Goal: Information Seeking & Learning: Learn about a topic

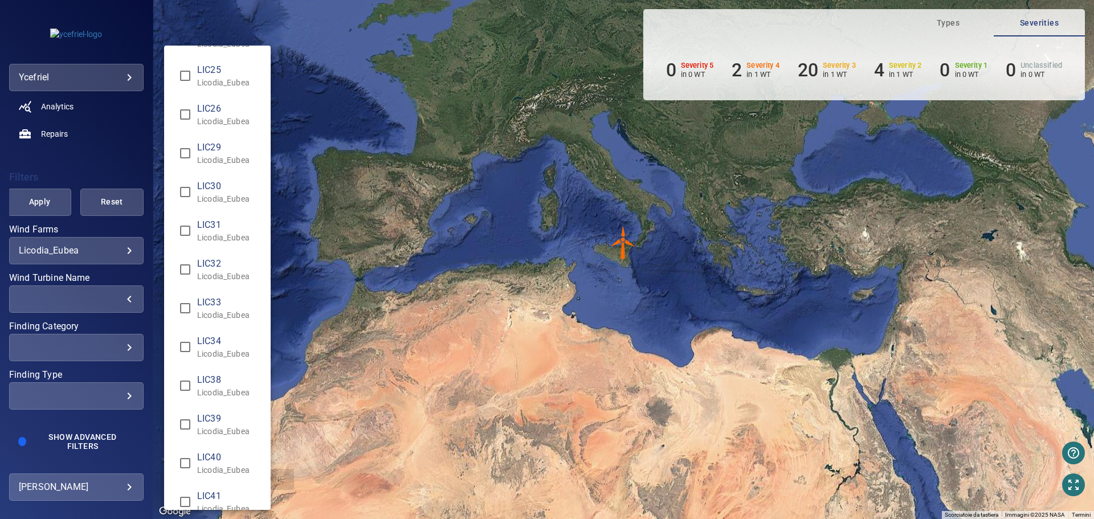
scroll to position [552, 0]
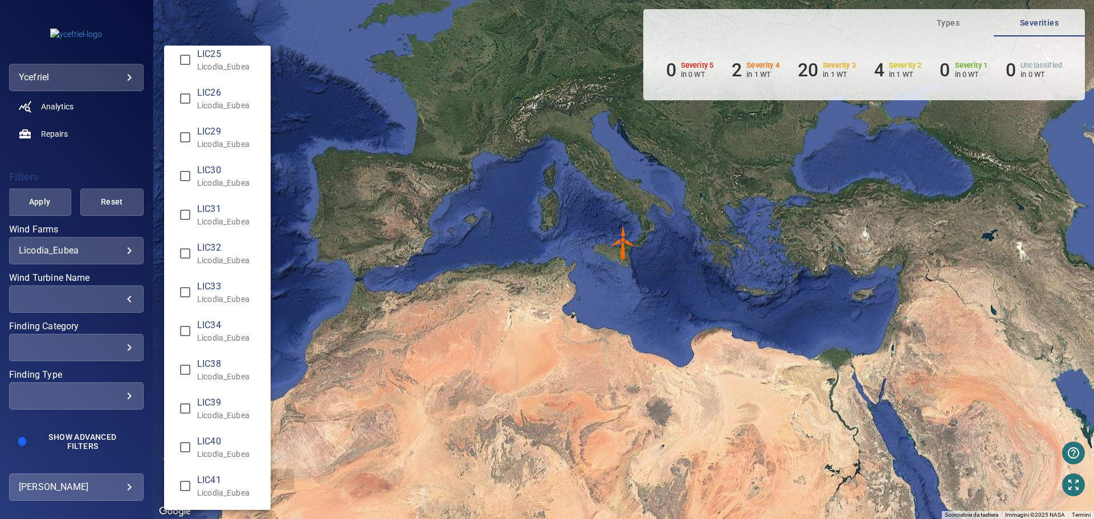
type input "**********"
click at [43, 201] on div "Wind Turbine Name" at bounding box center [547, 259] width 1094 height 519
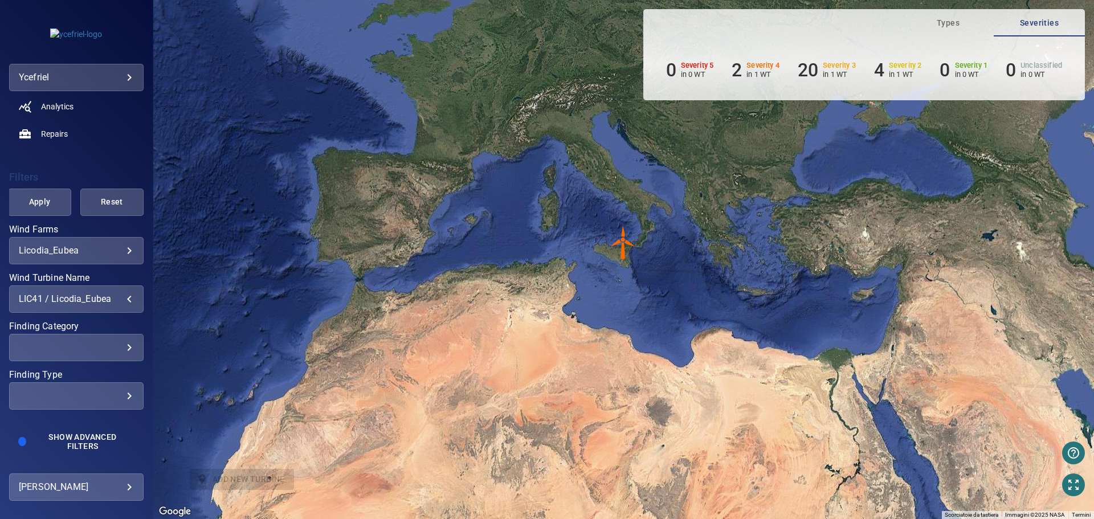
click at [40, 201] on span "Apply" at bounding box center [39, 202] width 35 height 14
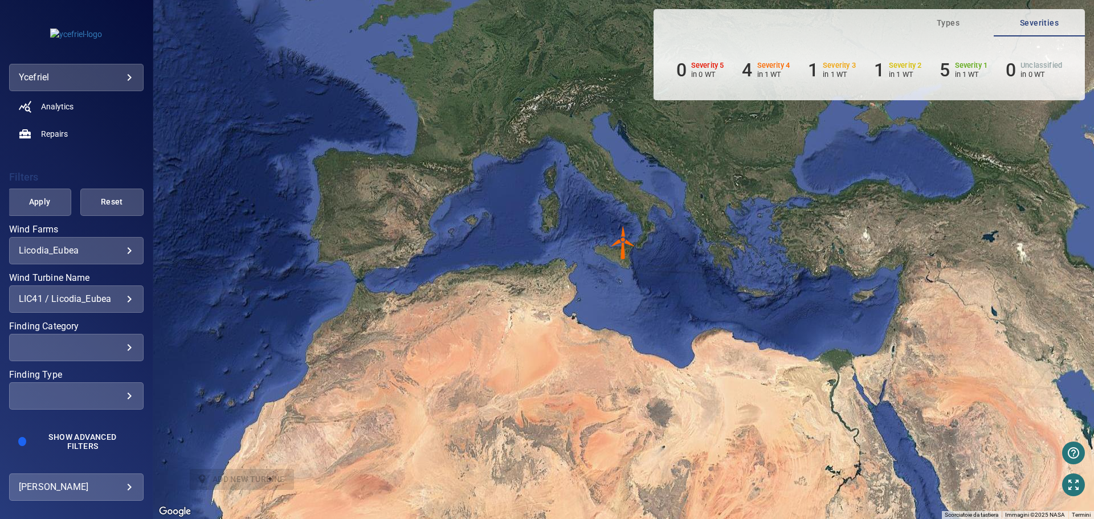
click at [621, 245] on img "LIC41" at bounding box center [623, 243] width 34 height 34
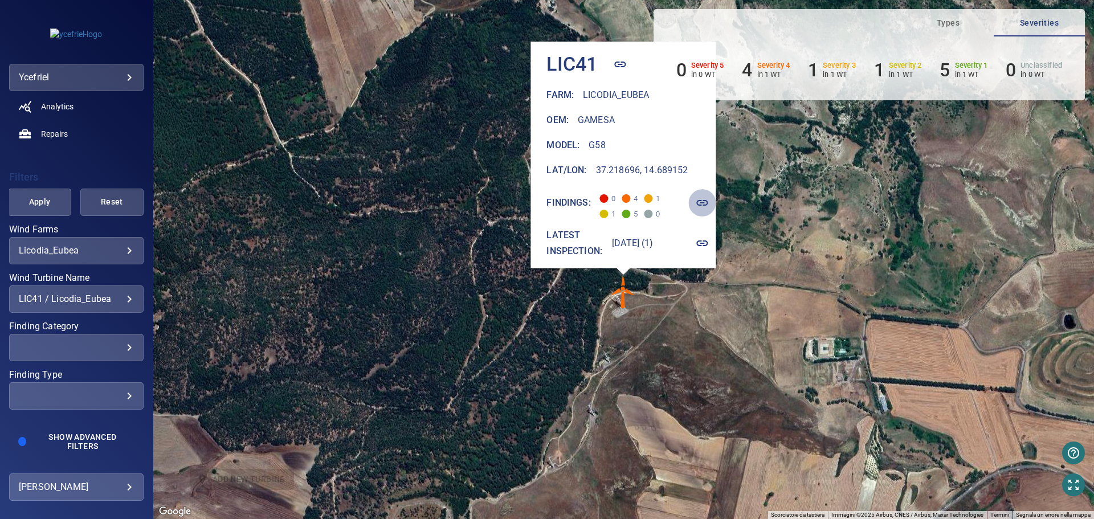
click at [707, 197] on icon "button" at bounding box center [702, 203] width 14 height 14
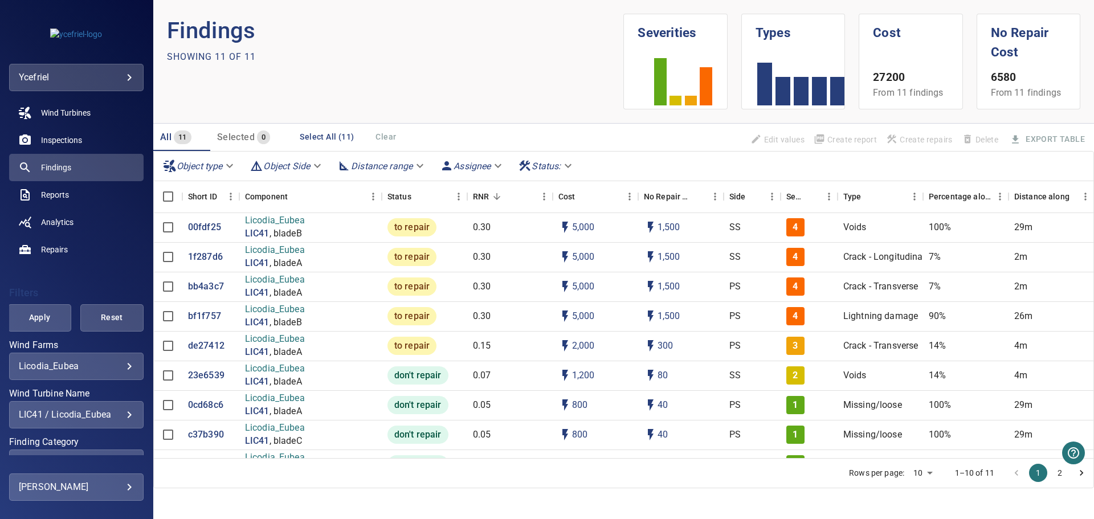
scroll to position [114, 0]
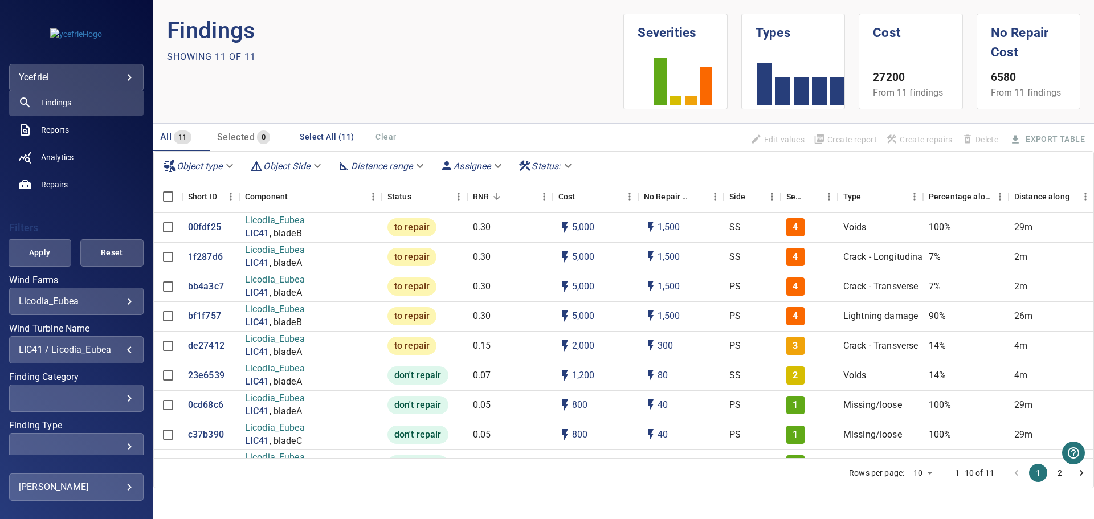
click at [123, 350] on div "LIC41 / Licodia_Eubea" at bounding box center [76, 349] width 115 height 11
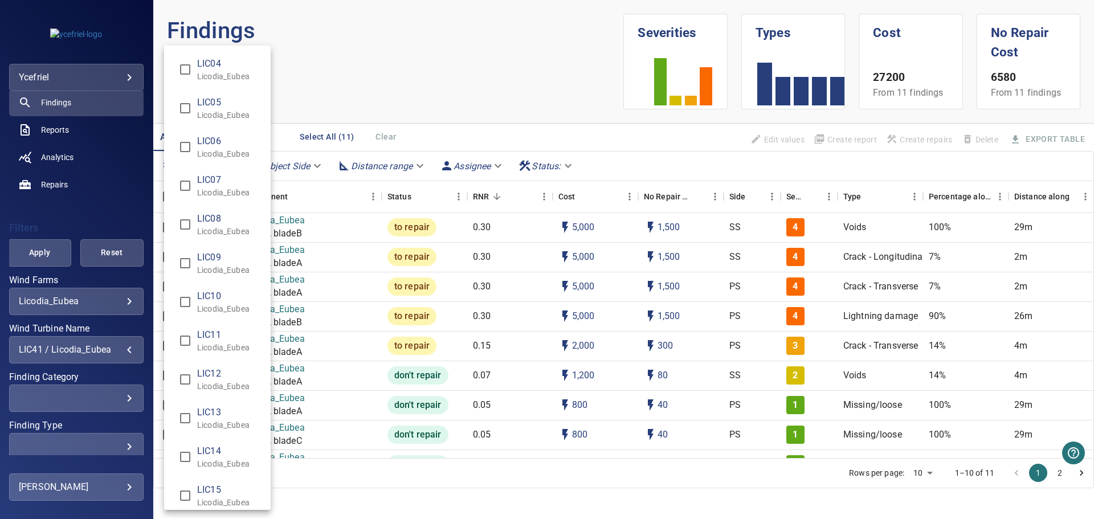
scroll to position [552, 0]
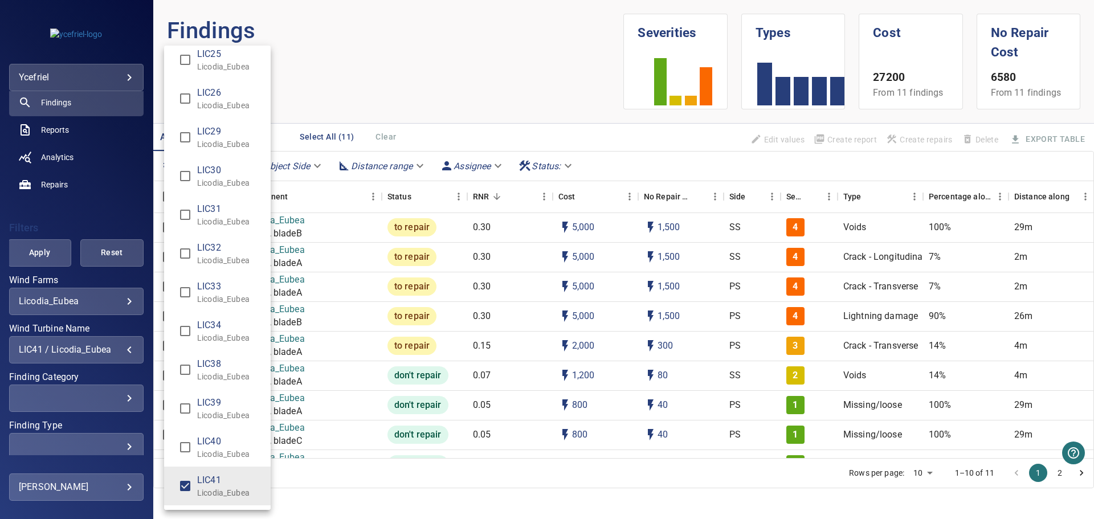
click at [123, 350] on div "Wind Turbine Name" at bounding box center [547, 259] width 1094 height 519
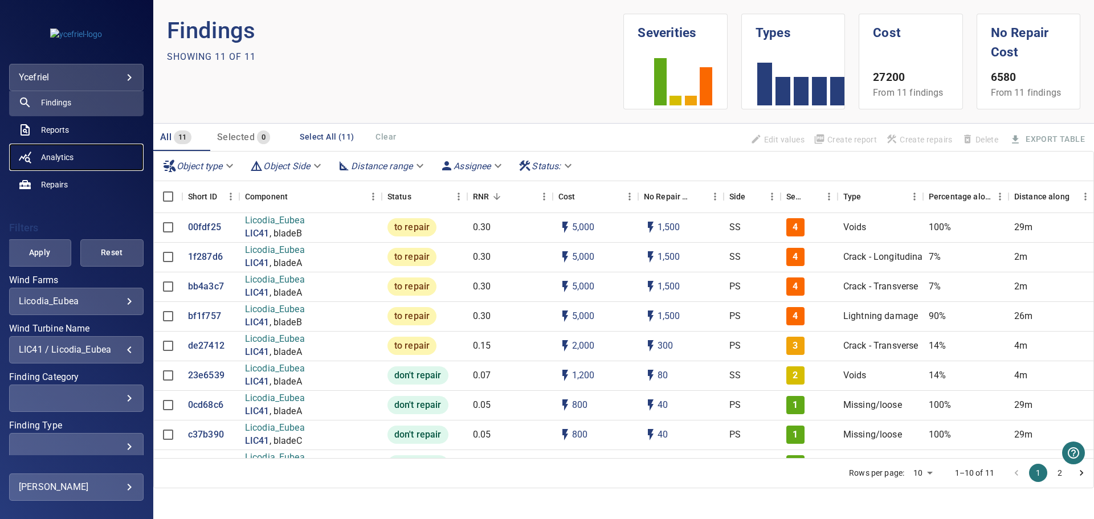
click at [124, 167] on link "Analytics" at bounding box center [76, 157] width 134 height 27
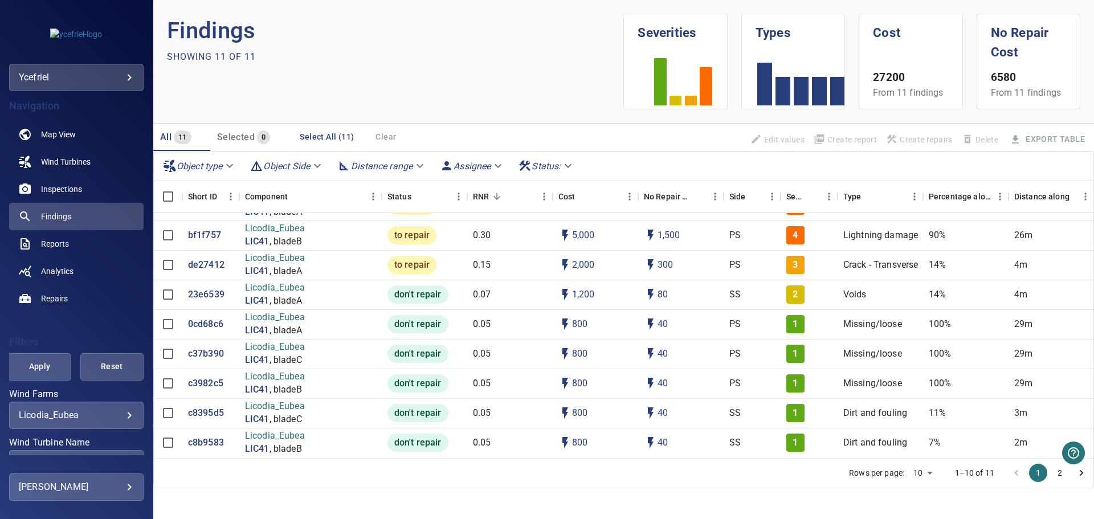
scroll to position [6, 0]
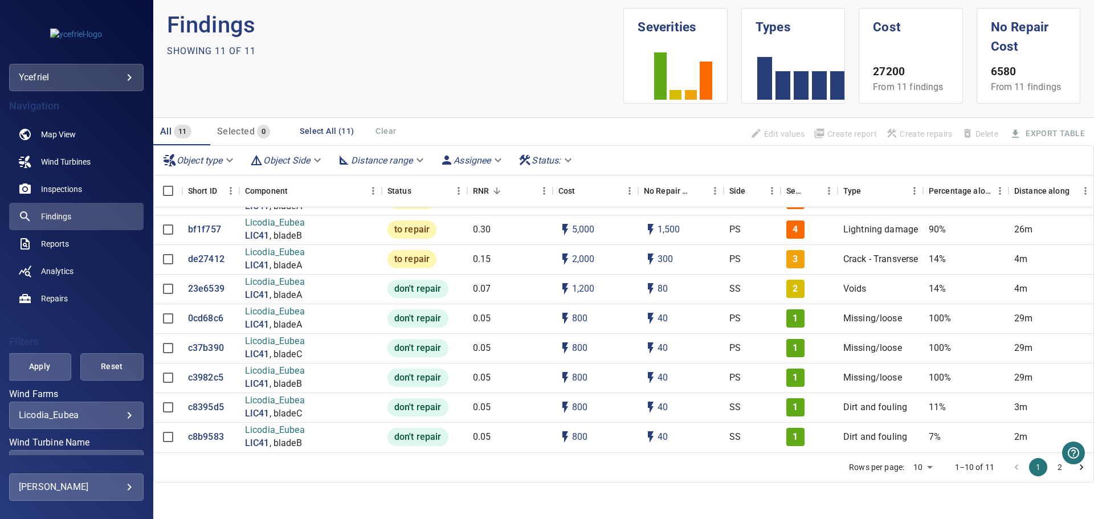
click at [122, 418] on body "**********" at bounding box center [547, 259] width 1094 height 519
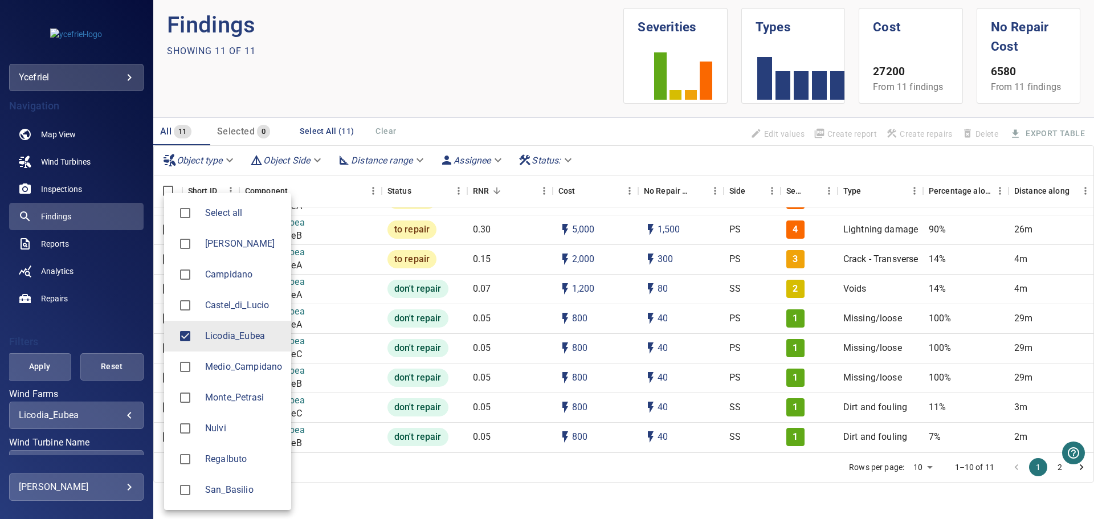
click at [121, 419] on div at bounding box center [547, 259] width 1094 height 519
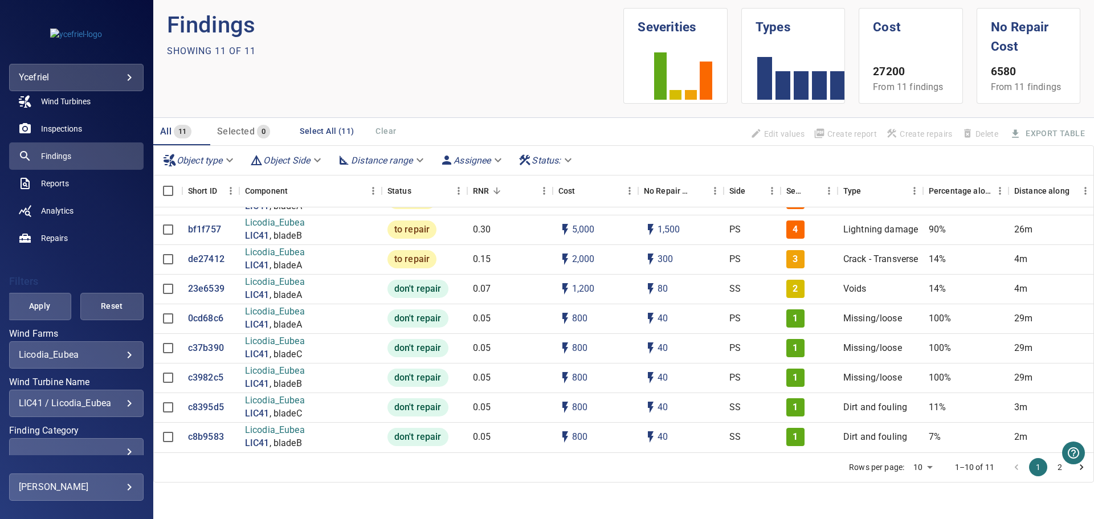
scroll to position [114, 0]
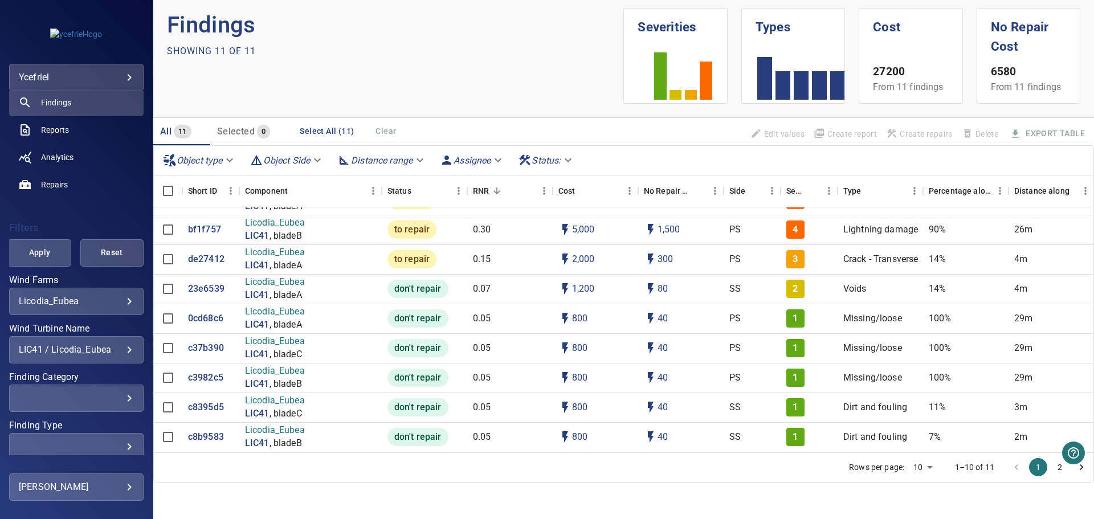
click at [124, 353] on div "LIC41 / Licodia_Eubea" at bounding box center [76, 349] width 115 height 11
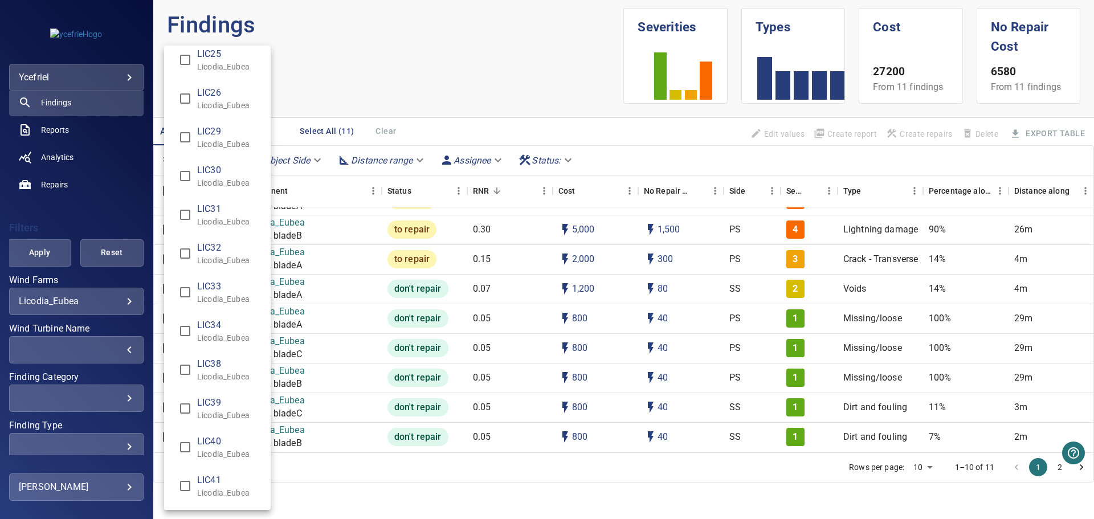
scroll to position [0, 0]
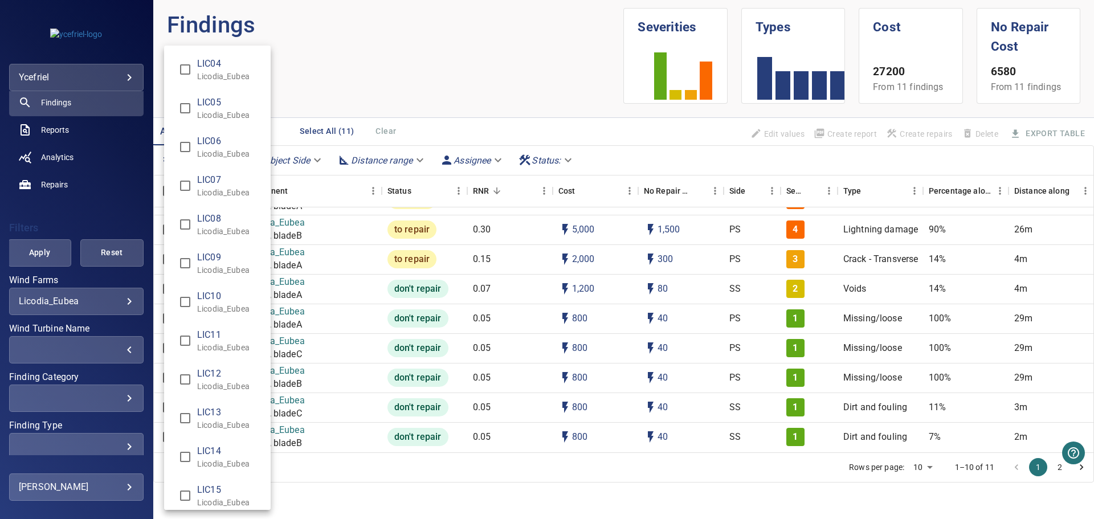
click at [785, 127] on div "Wind Turbine Name" at bounding box center [547, 259] width 1094 height 519
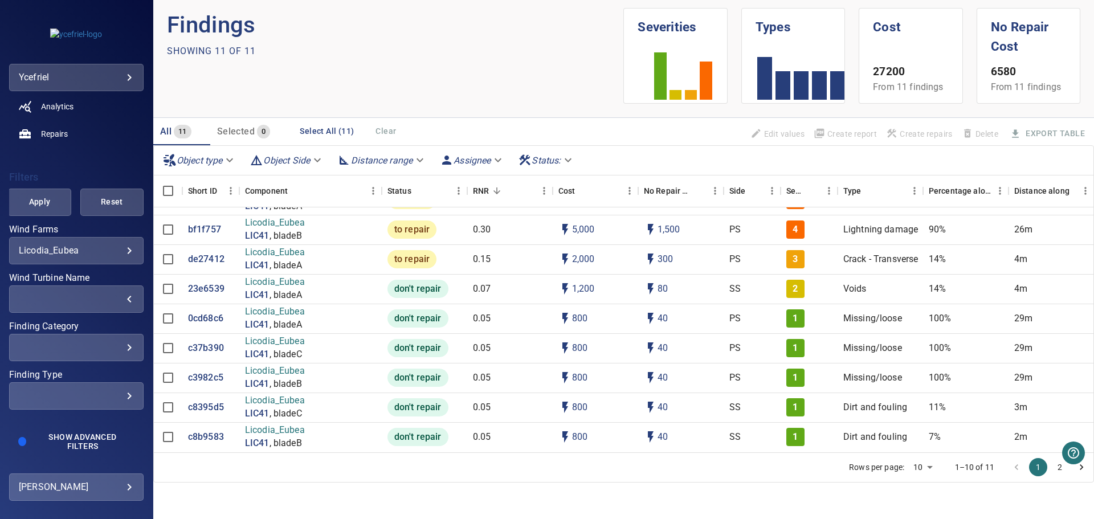
scroll to position [166, 0]
click at [121, 395] on div "​" at bounding box center [76, 395] width 115 height 11
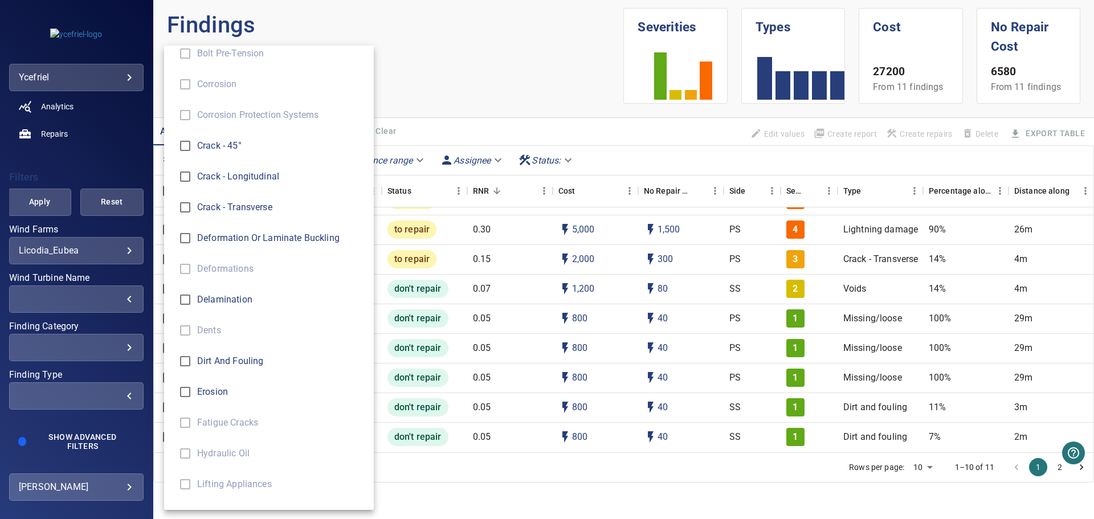
scroll to position [171, 0]
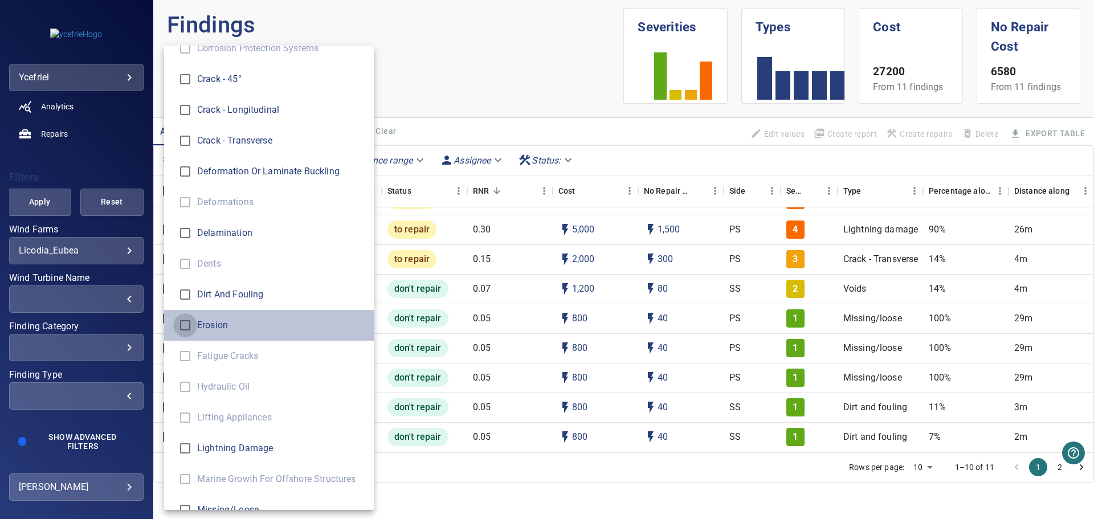
type input "*******"
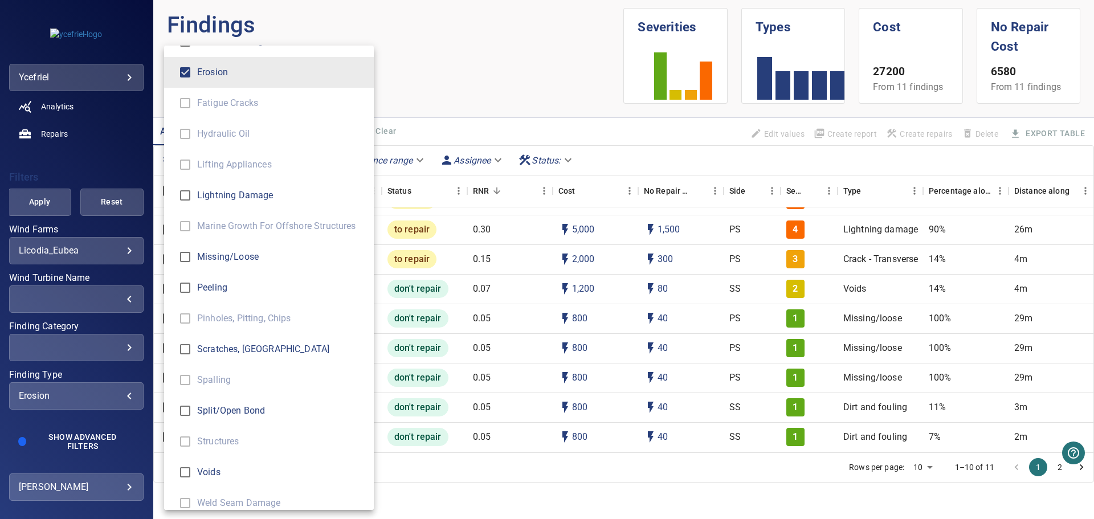
scroll to position [437, 0]
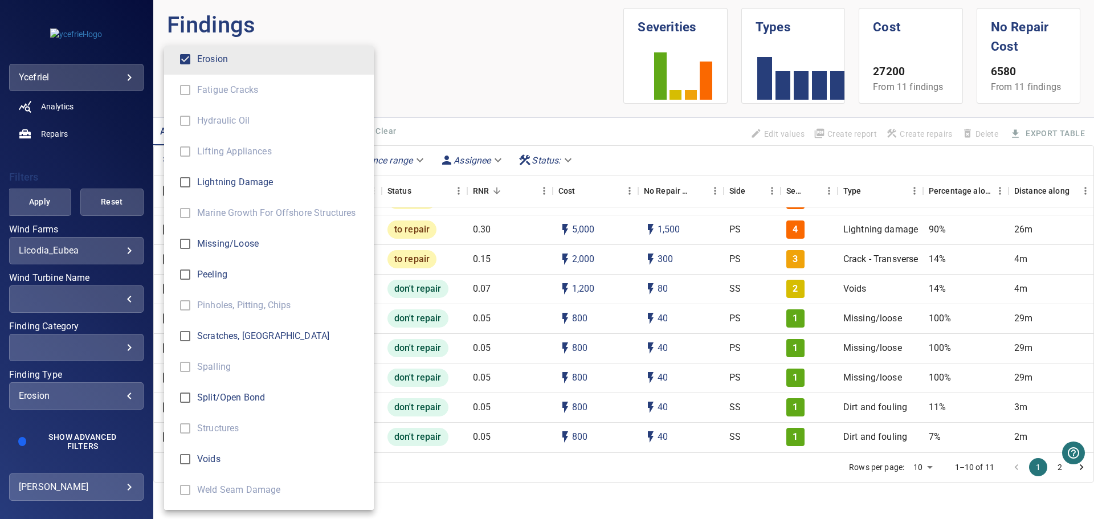
click at [44, 207] on div "Finding Type" at bounding box center [547, 259] width 1094 height 519
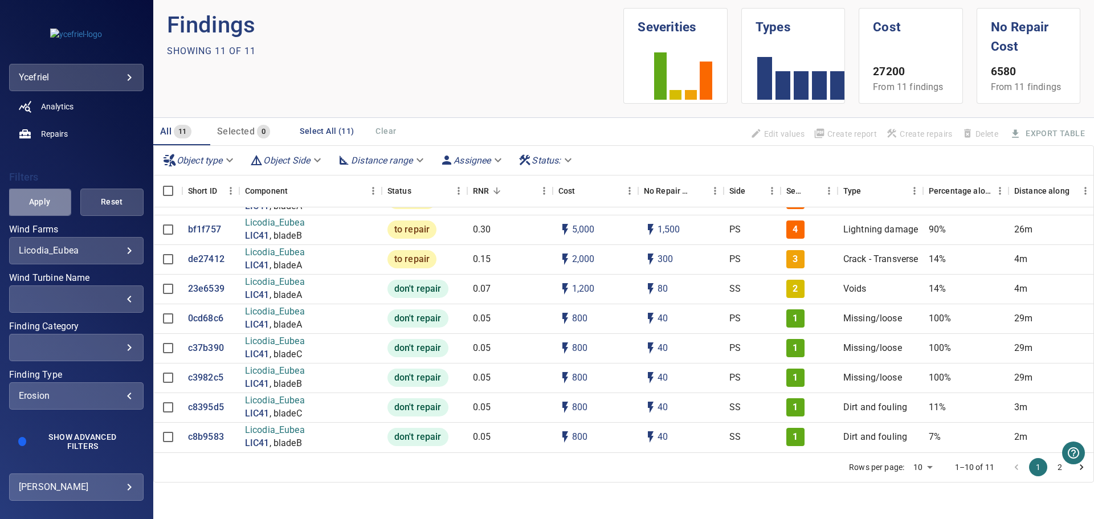
click at [42, 204] on span "Apply" at bounding box center [39, 202] width 35 height 14
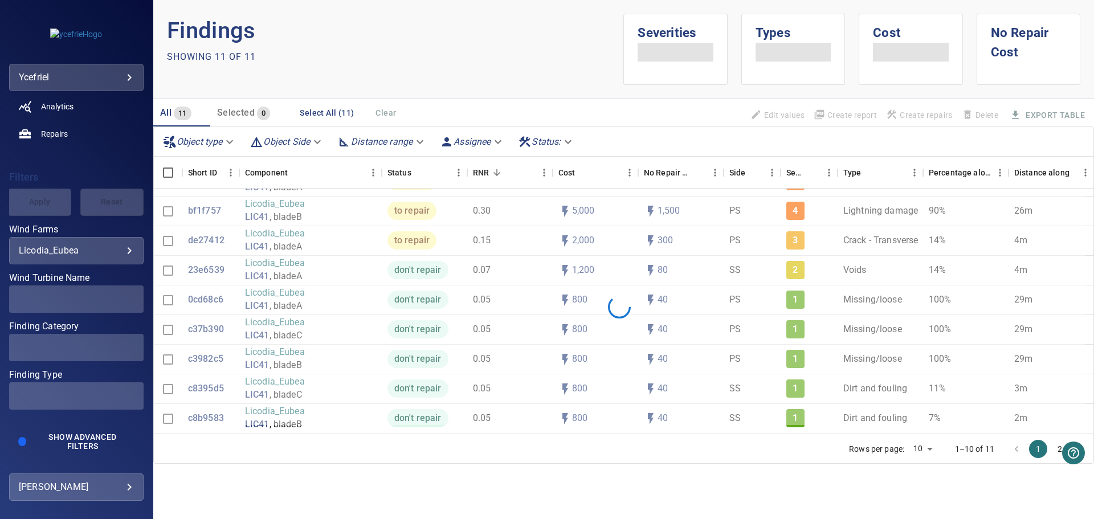
scroll to position [0, 0]
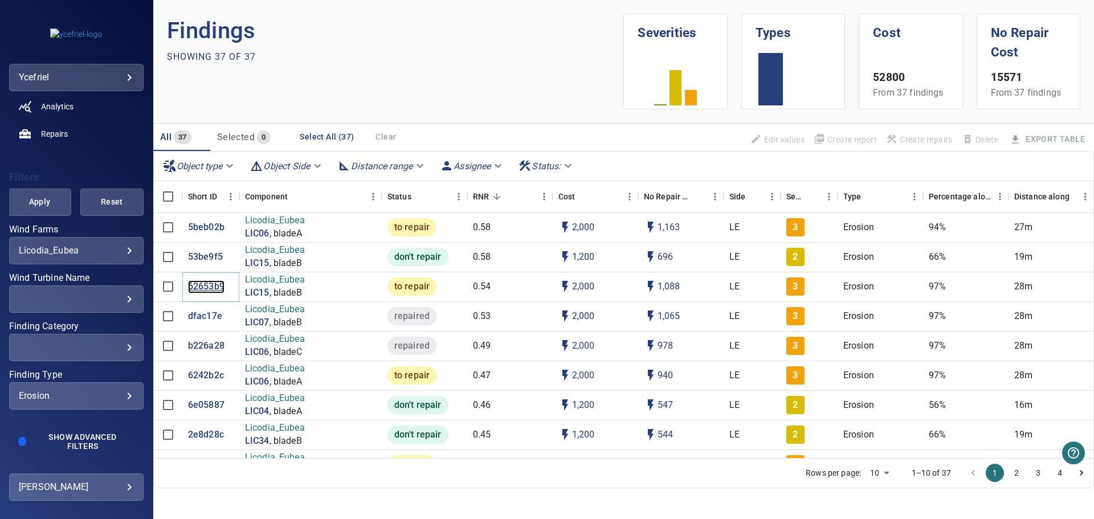
click at [212, 287] on p "62653b9" at bounding box center [206, 286] width 36 height 13
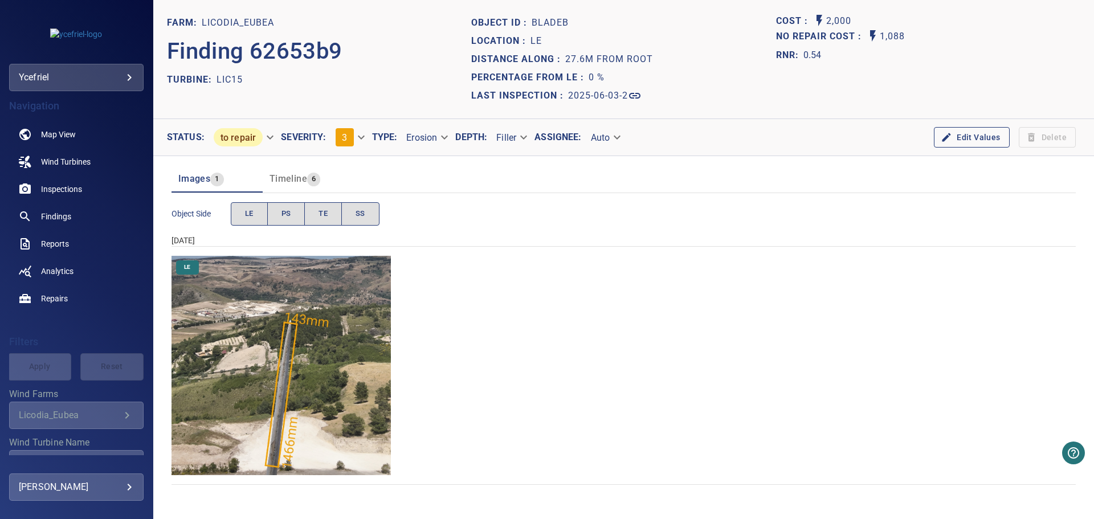
click at [291, 412] on img "Licodia_Eubea/LIC15/2025-06-03-2/2025-06-03-3/image14wp16.jpg" at bounding box center [280, 365] width 219 height 219
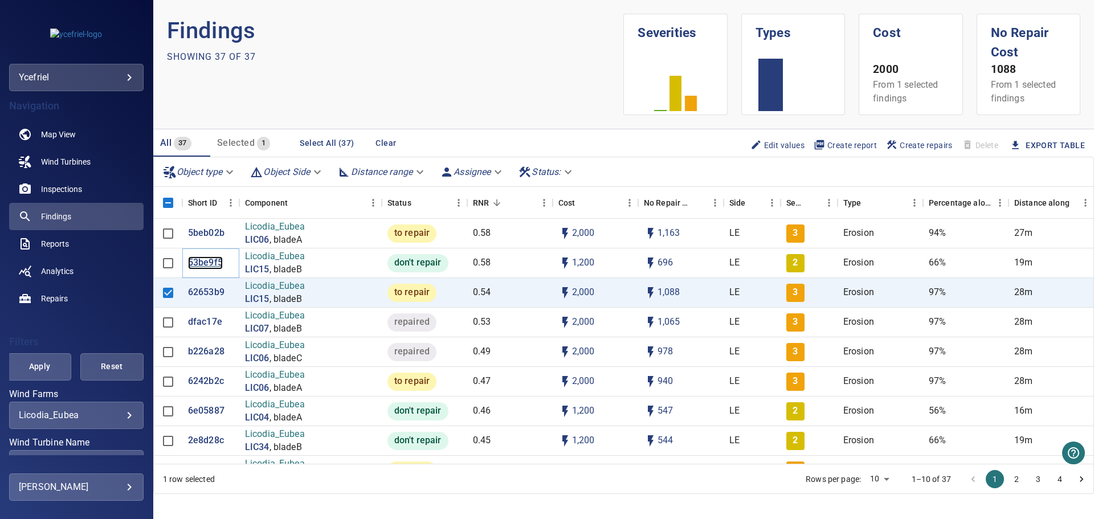
click at [207, 263] on p "53be9f5" at bounding box center [205, 262] width 35 height 13
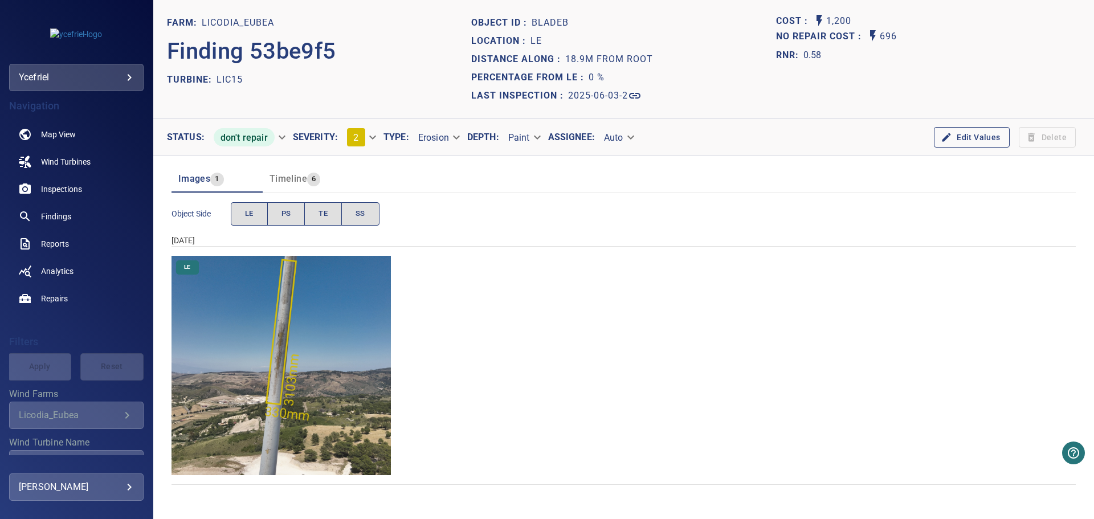
click at [277, 370] on img "Licodia_Eubea/LIC15/2025-06-03-2/2025-06-03-3/image10wp12.jpg" at bounding box center [280, 365] width 219 height 219
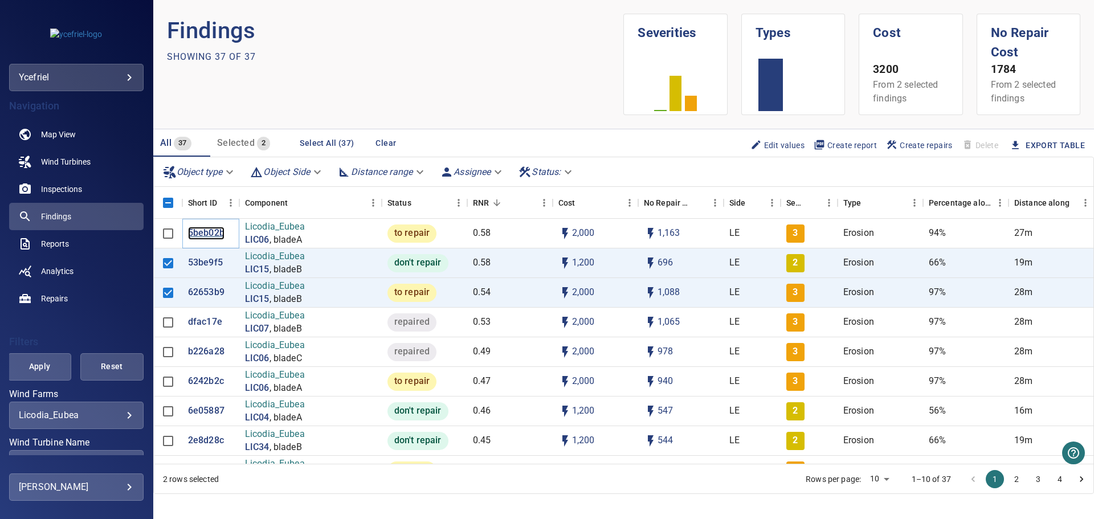
click at [203, 231] on p "5beb02b" at bounding box center [206, 233] width 36 height 13
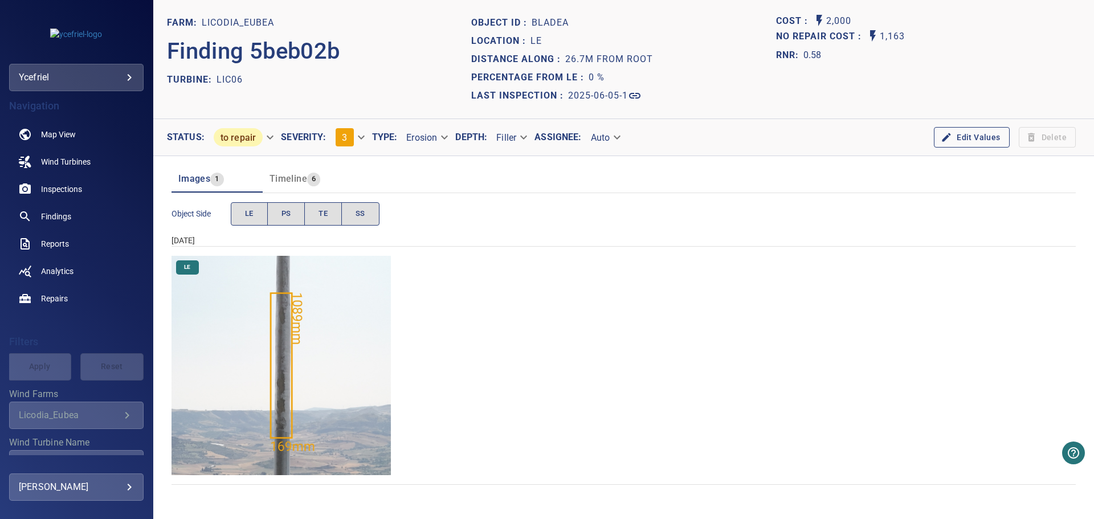
click at [283, 419] on img "Licodia_Eubea/LIC06/2025-06-05-1/2025-06-05-1/image13wp15.jpg" at bounding box center [280, 365] width 219 height 219
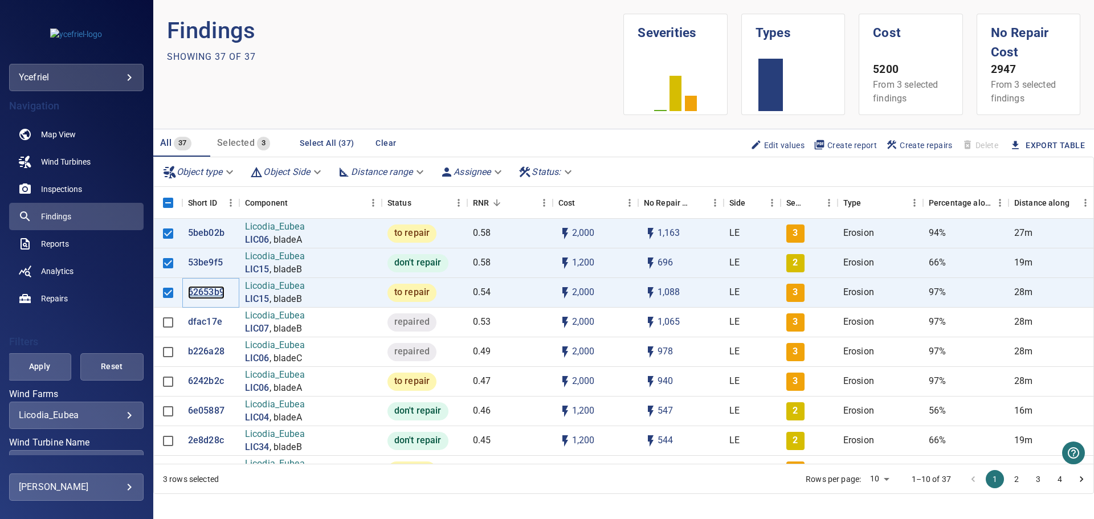
click at [205, 294] on p "62653b9" at bounding box center [206, 292] width 36 height 13
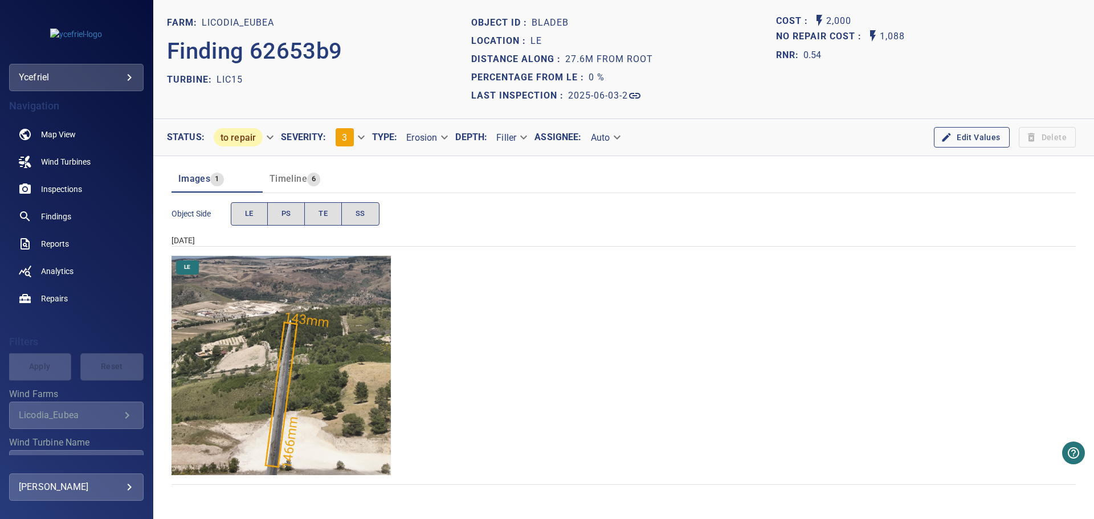
click at [295, 376] on img "Licodia_Eubea/LIC15/2025-06-03-2/2025-06-03-3/image14wp16.jpg" at bounding box center [280, 365] width 219 height 219
drag, startPoint x: 301, startPoint y: 354, endPoint x: 318, endPoint y: 346, distance: 18.1
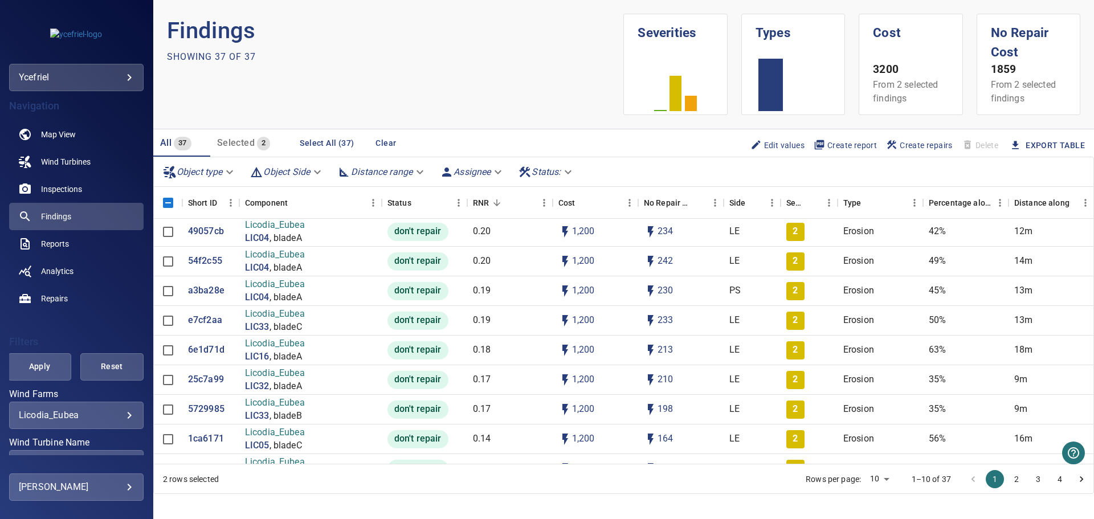
scroll to position [570, 0]
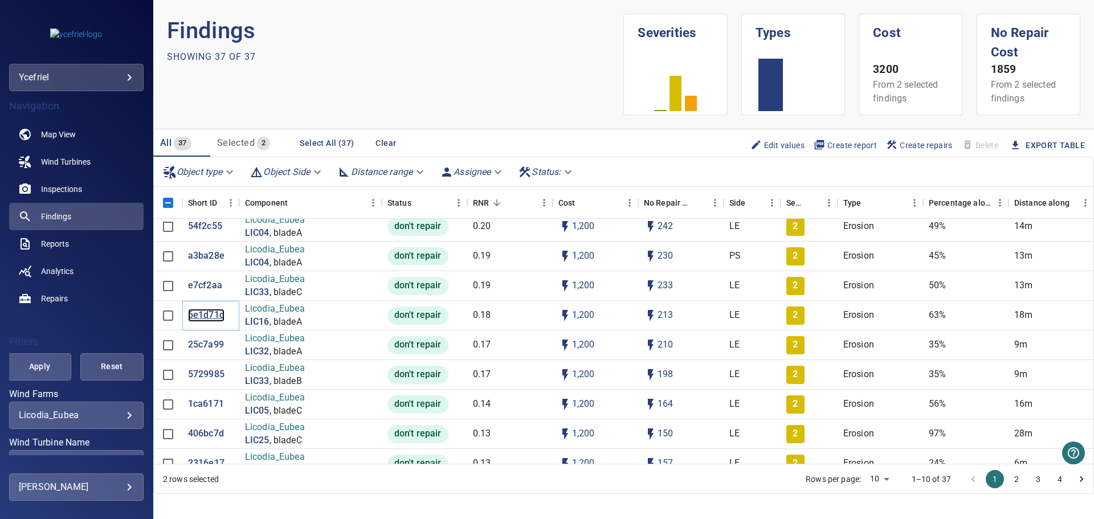
click at [215, 312] on p "6e1d71d" at bounding box center [206, 315] width 36 height 13
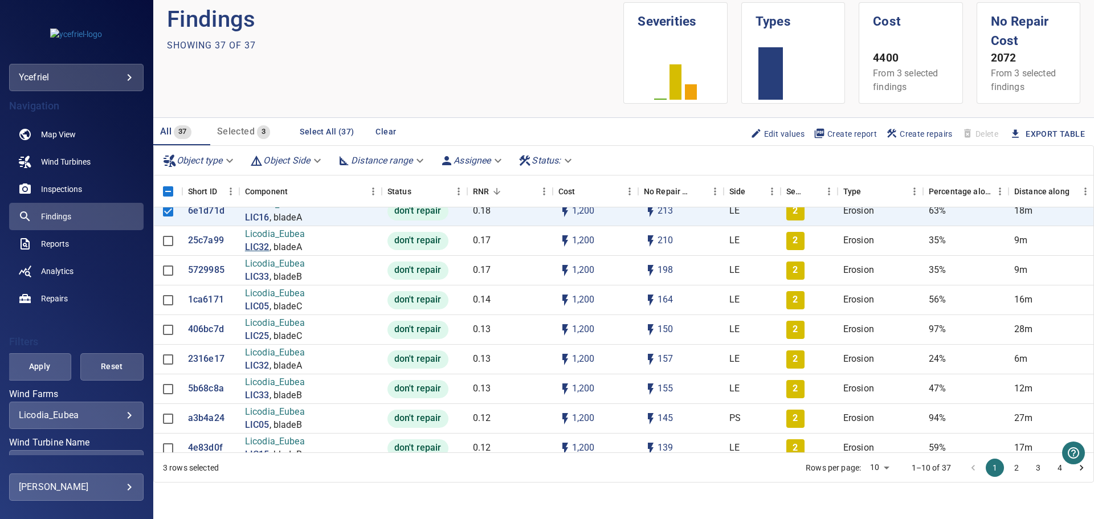
scroll to position [518, 0]
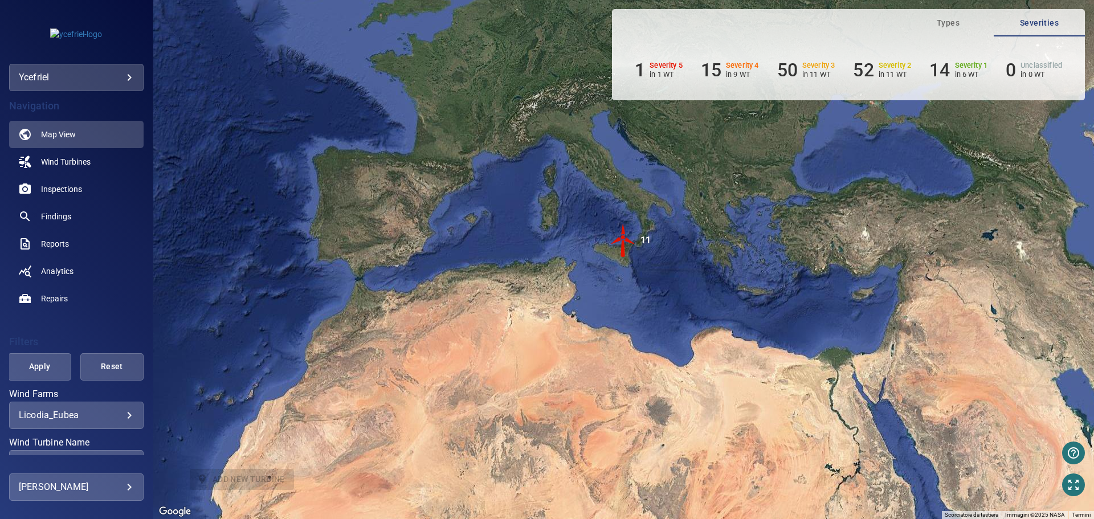
scroll to position [114, 0]
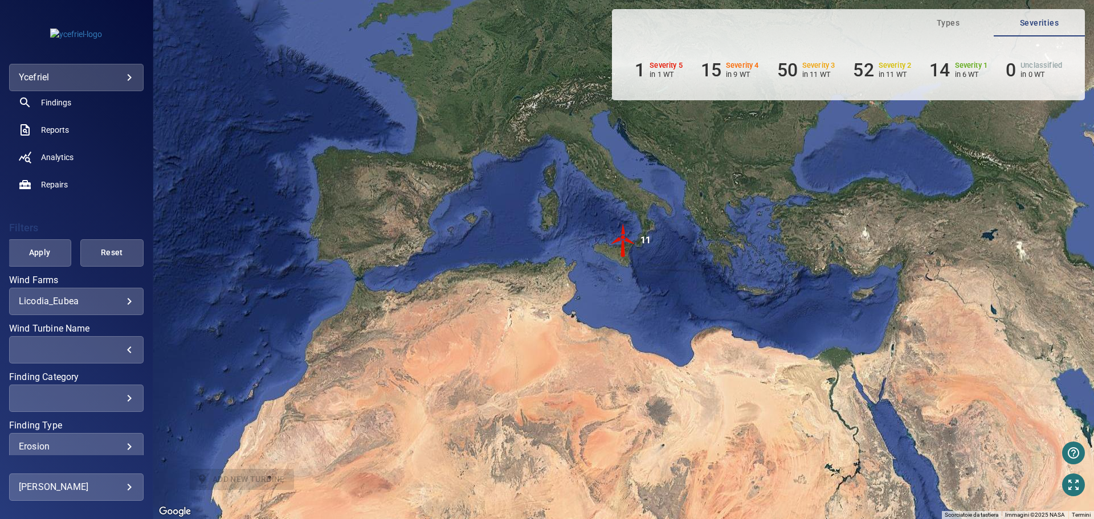
click at [122, 349] on div "​" at bounding box center [76, 349] width 115 height 11
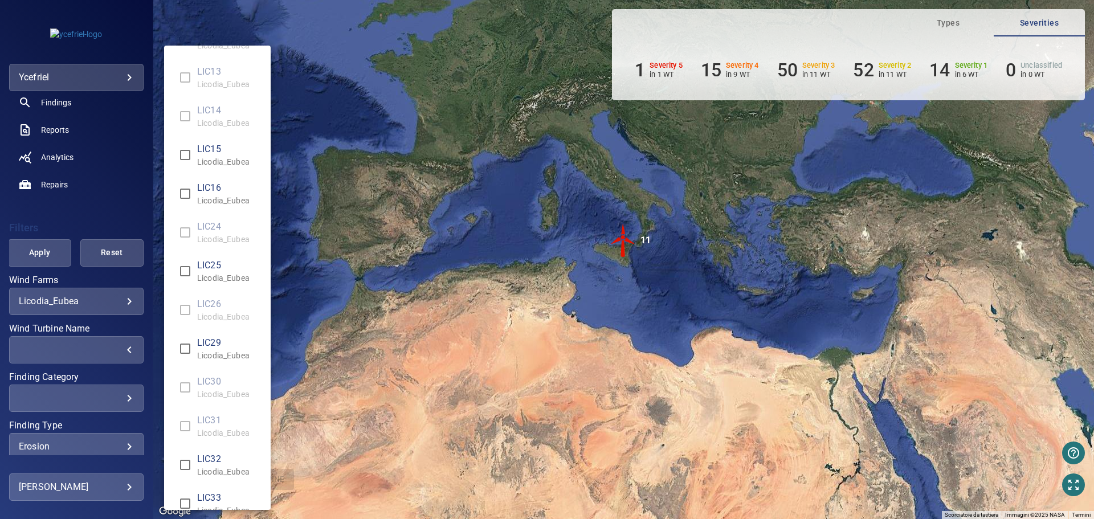
scroll to position [342, 0]
click at [118, 447] on div "Wind Turbine Name" at bounding box center [547, 259] width 1094 height 519
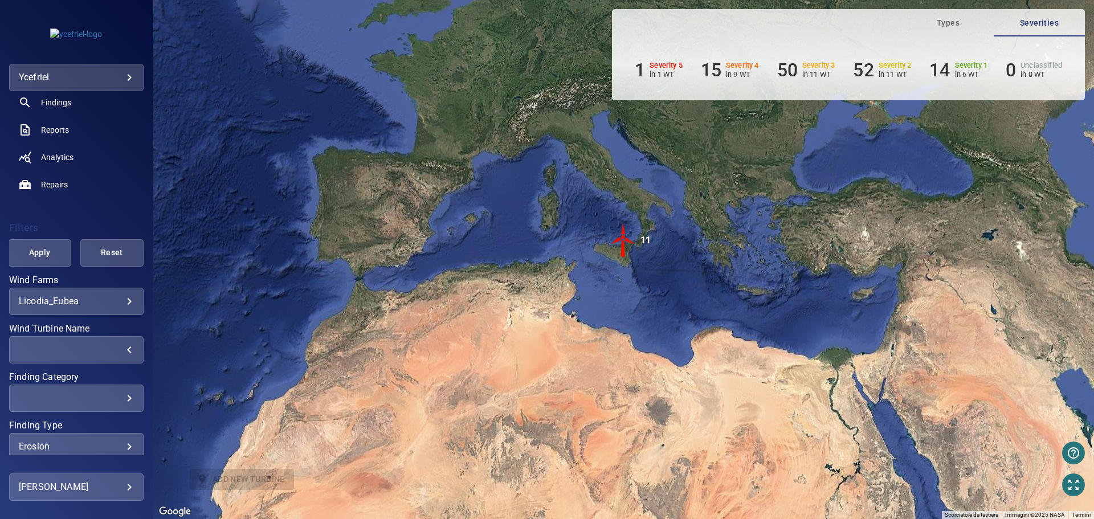
click at [120, 447] on div "erosion" at bounding box center [76, 446] width 115 height 11
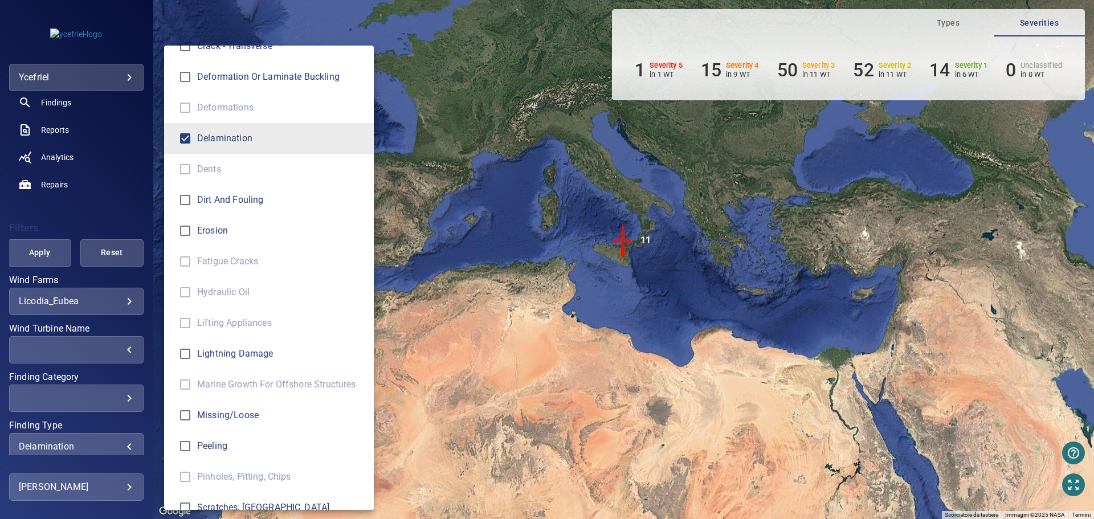
scroll to position [287, 0]
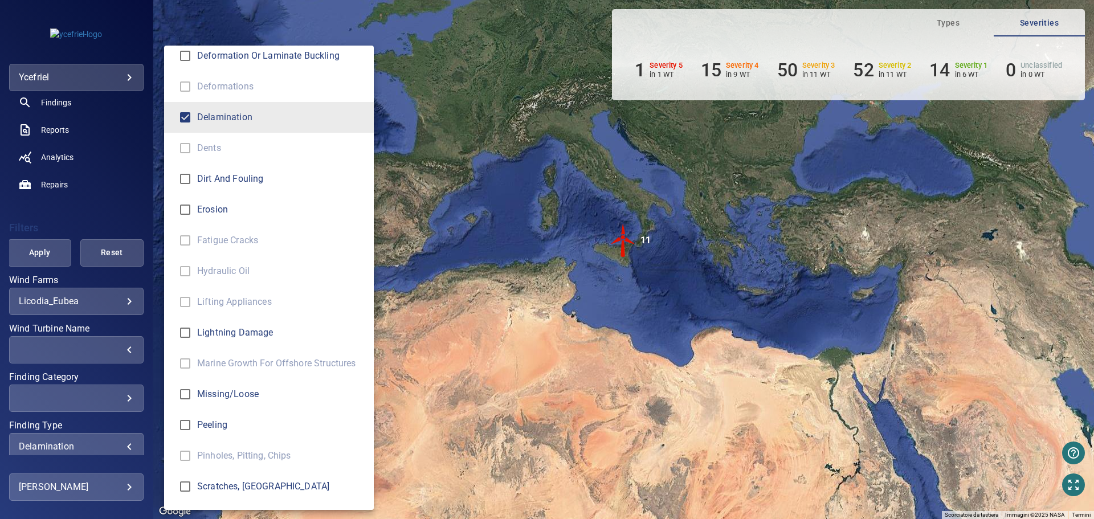
type input "**********"
click at [44, 256] on div "Finding Type" at bounding box center [547, 259] width 1094 height 519
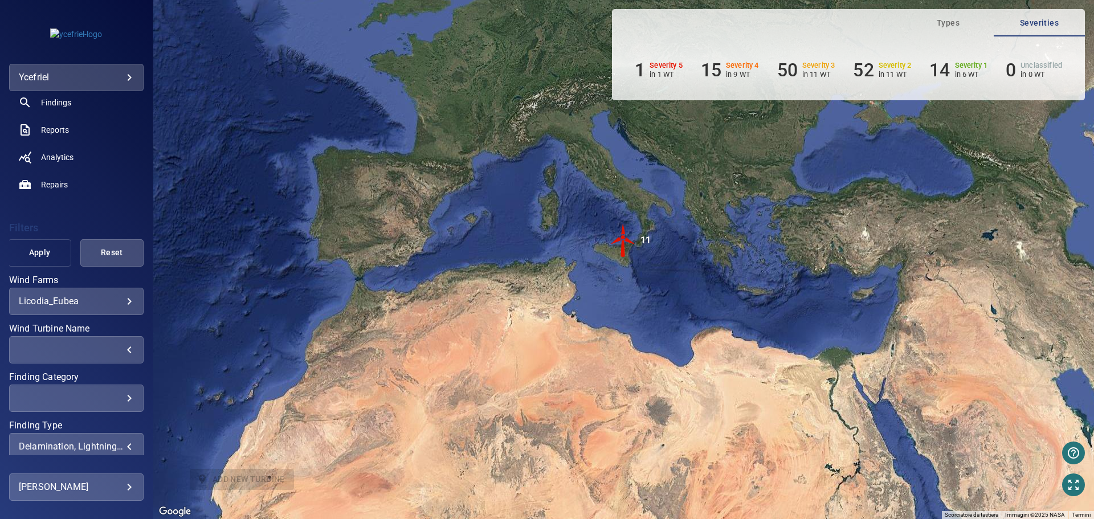
click at [43, 255] on span "Apply" at bounding box center [39, 252] width 35 height 14
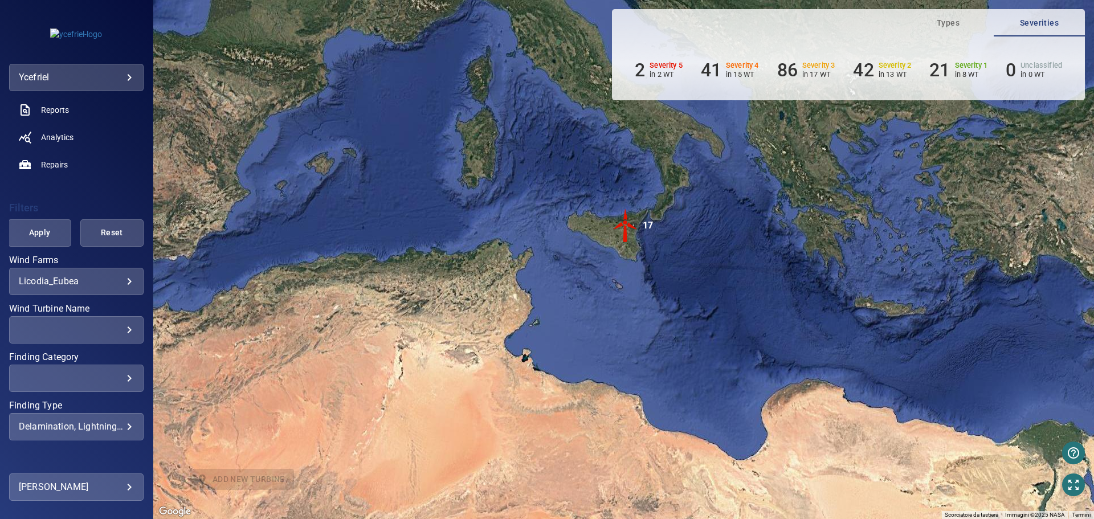
scroll to position [166, 0]
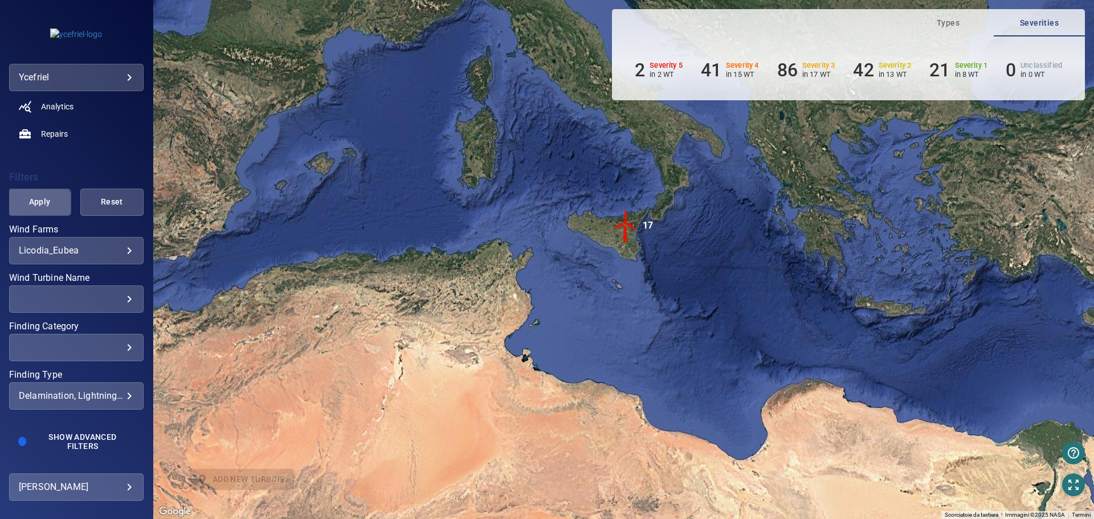
click at [38, 203] on span "Apply" at bounding box center [39, 202] width 35 height 14
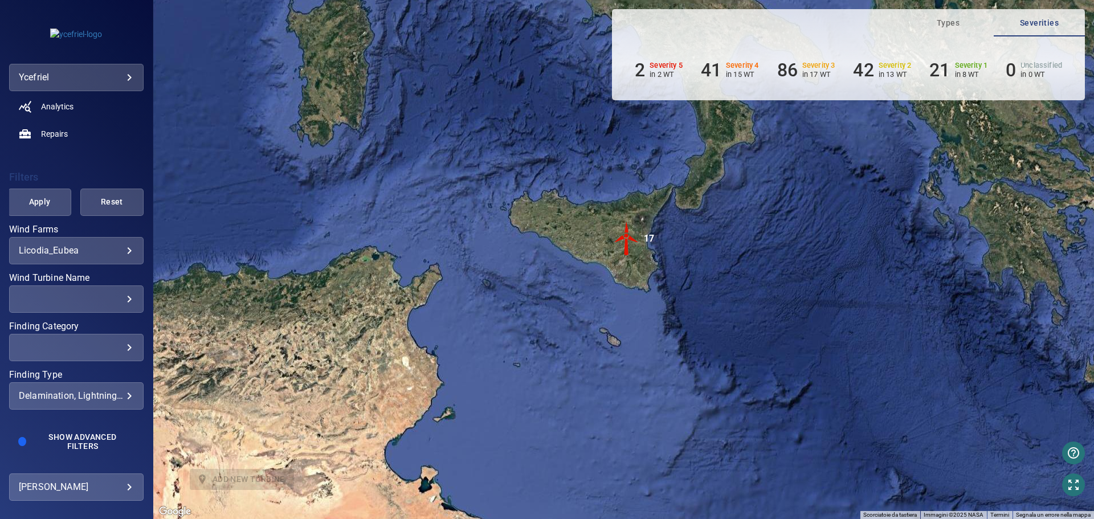
click at [626, 250] on img "17" at bounding box center [626, 239] width 34 height 34
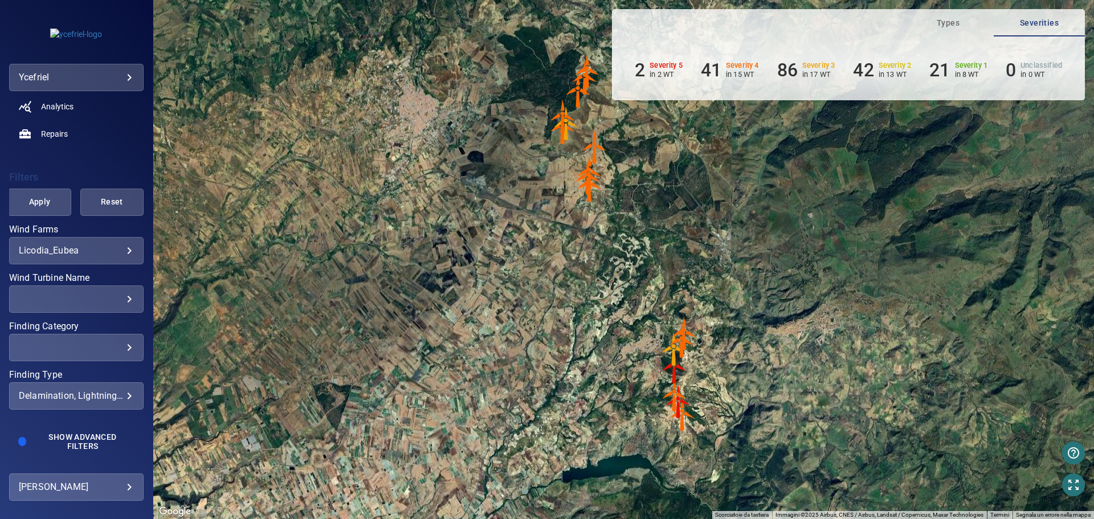
click at [125, 306] on div "​ ​" at bounding box center [76, 298] width 134 height 27
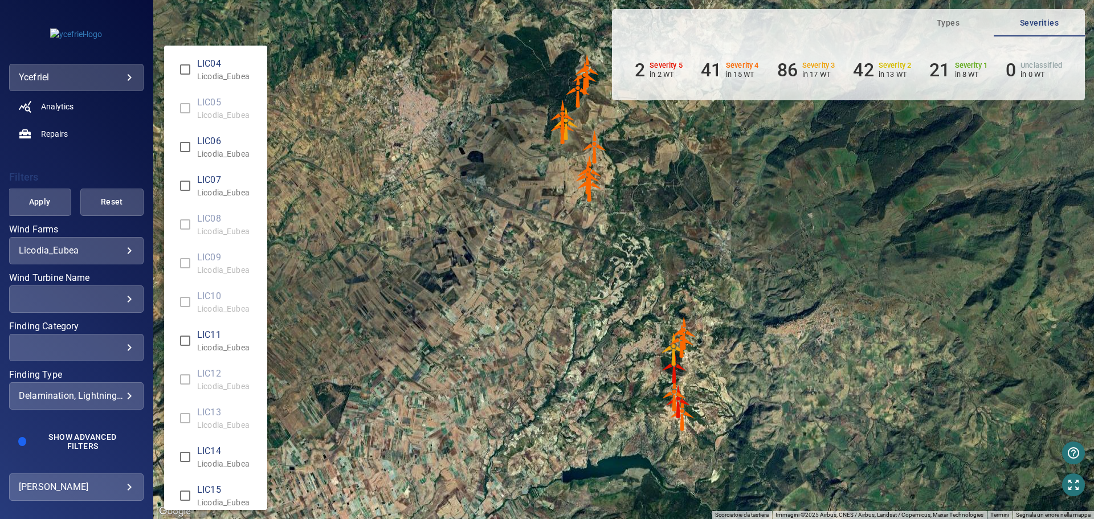
click at [119, 296] on div "Wind Turbine Name" at bounding box center [547, 259] width 1094 height 519
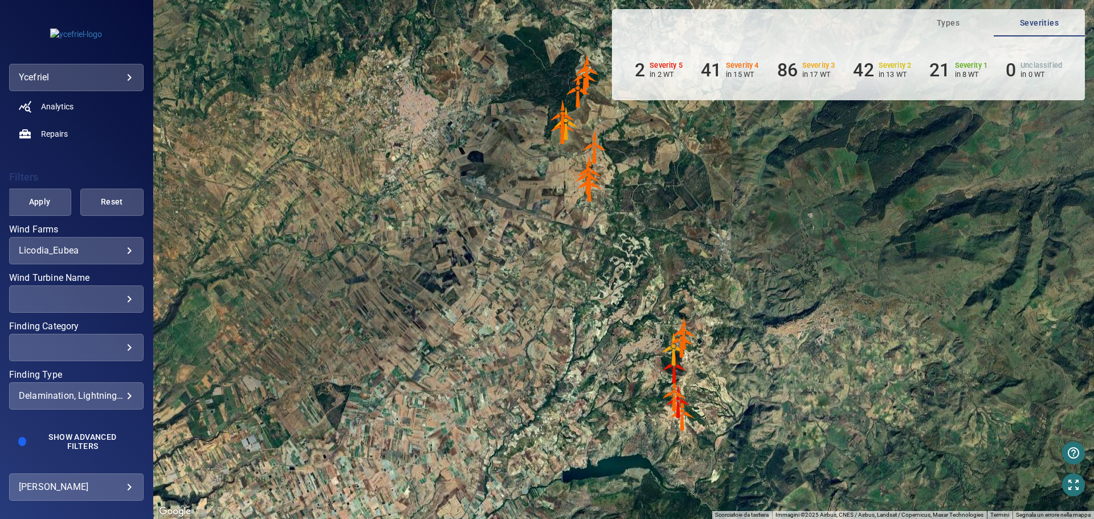
click at [119, 296] on div "​" at bounding box center [76, 298] width 115 height 11
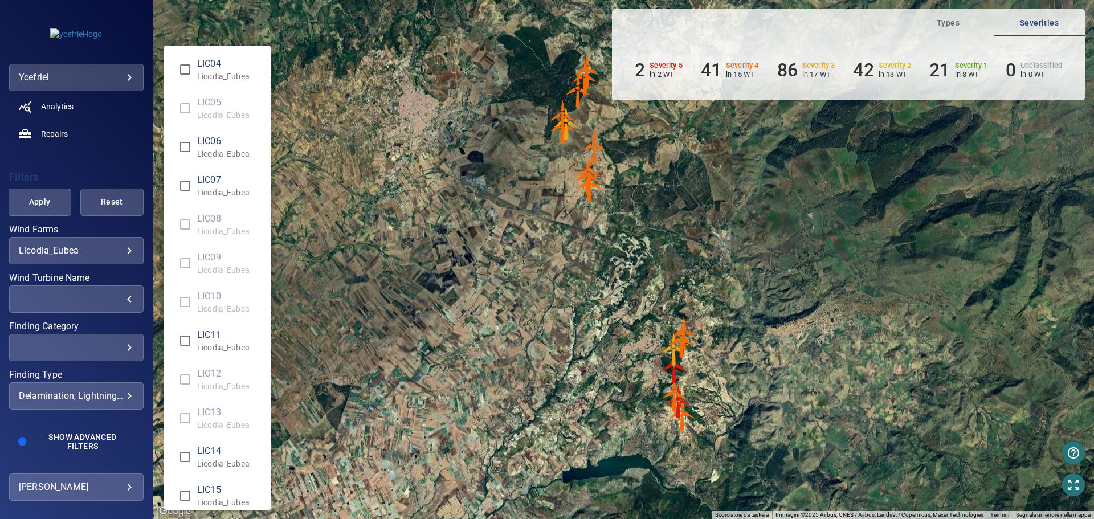
click at [214, 333] on span "LIC11" at bounding box center [229, 335] width 64 height 14
click at [121, 300] on div "Wind Turbine Name" at bounding box center [547, 259] width 1094 height 519
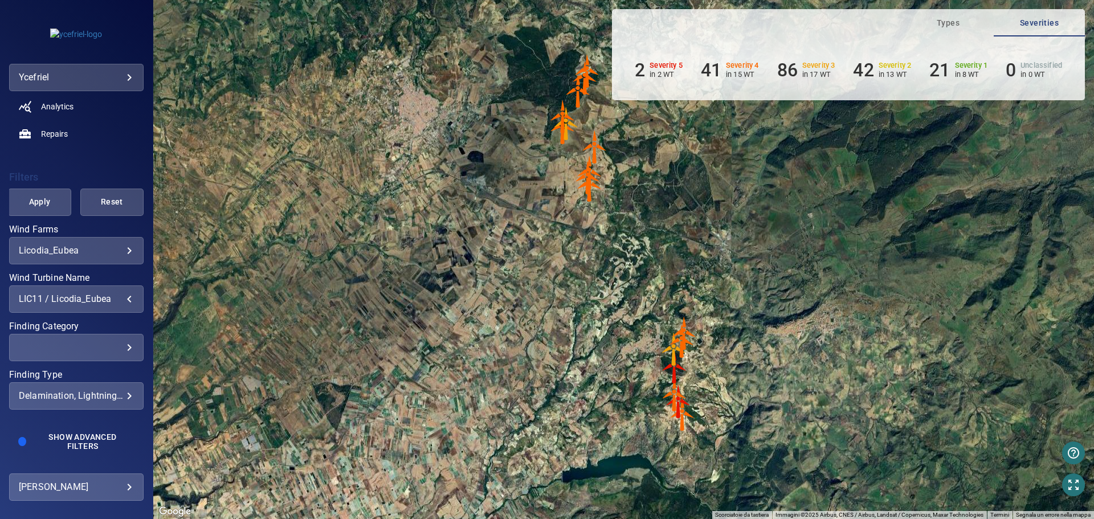
click at [119, 298] on div "LIC11 / Licodia_Eubea" at bounding box center [76, 298] width 115 height 11
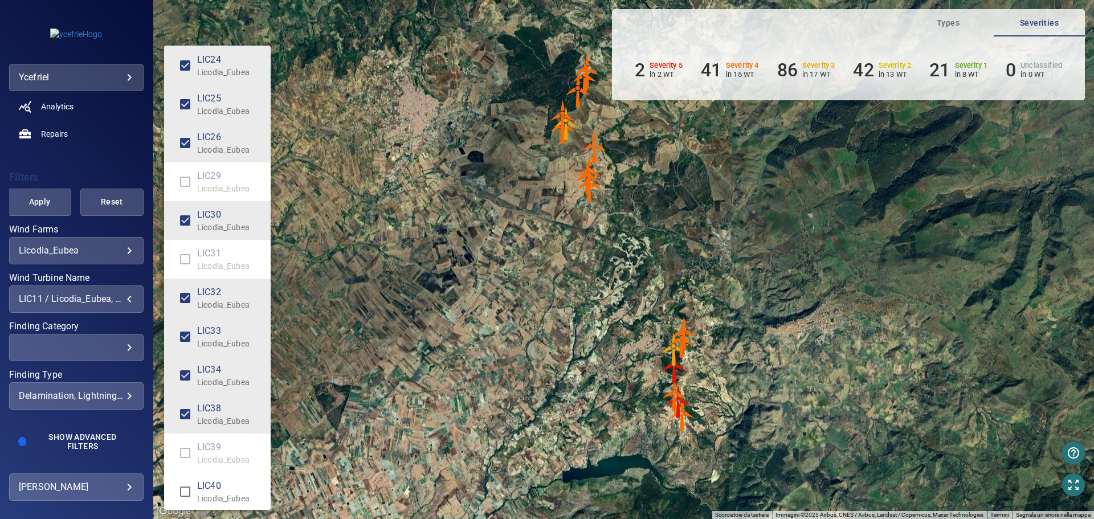
scroll to position [552, 0]
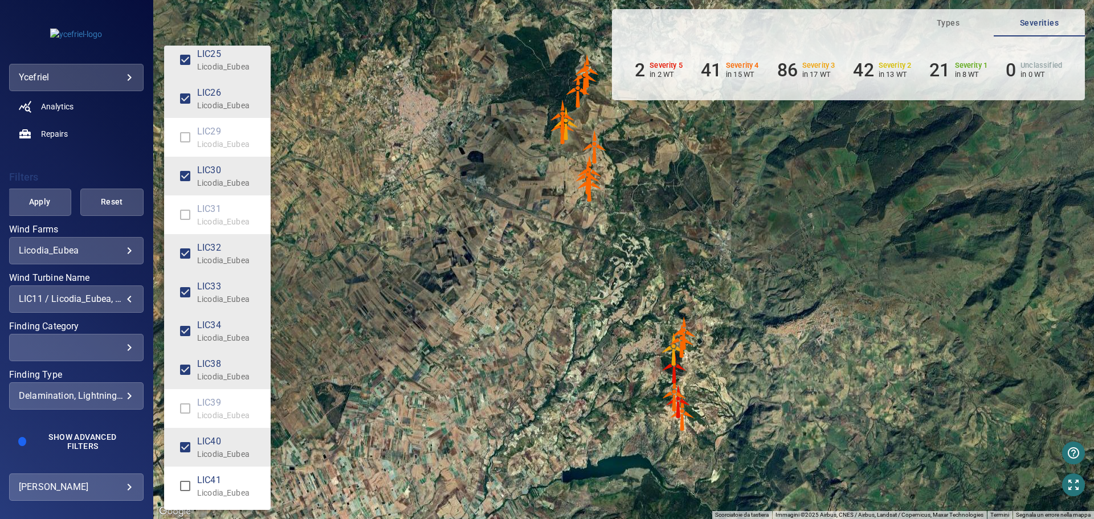
type input "**********"
click at [42, 208] on div "Wind Turbine Name" at bounding box center [547, 259] width 1094 height 519
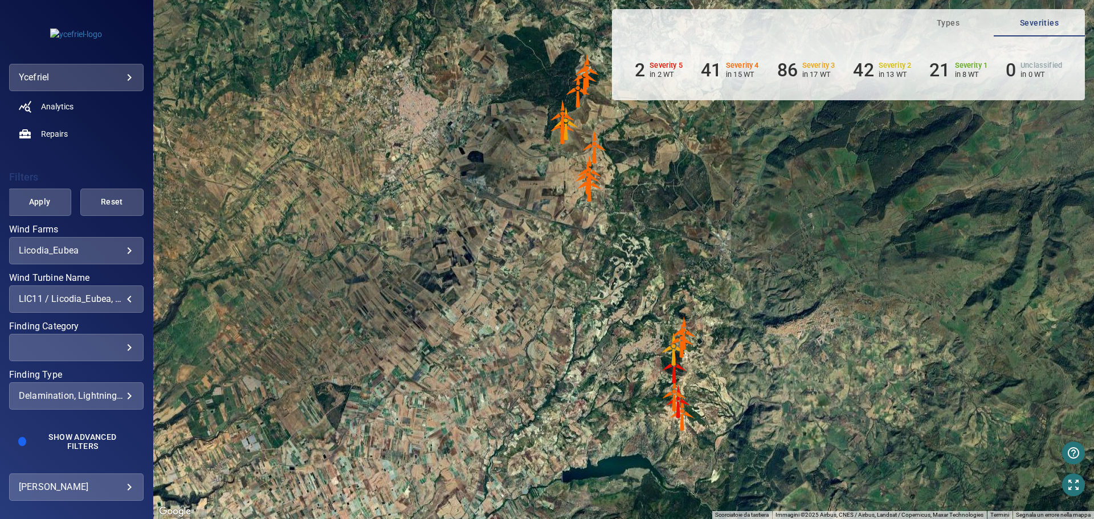
click at [41, 206] on span "Apply" at bounding box center [39, 202] width 35 height 14
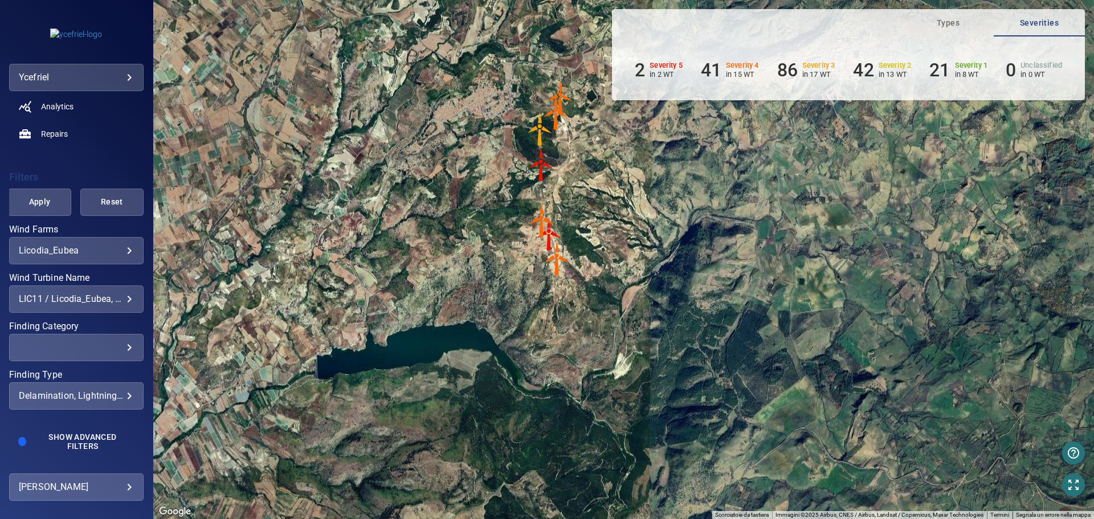
click at [555, 119] on img "LIC15" at bounding box center [556, 113] width 34 height 34
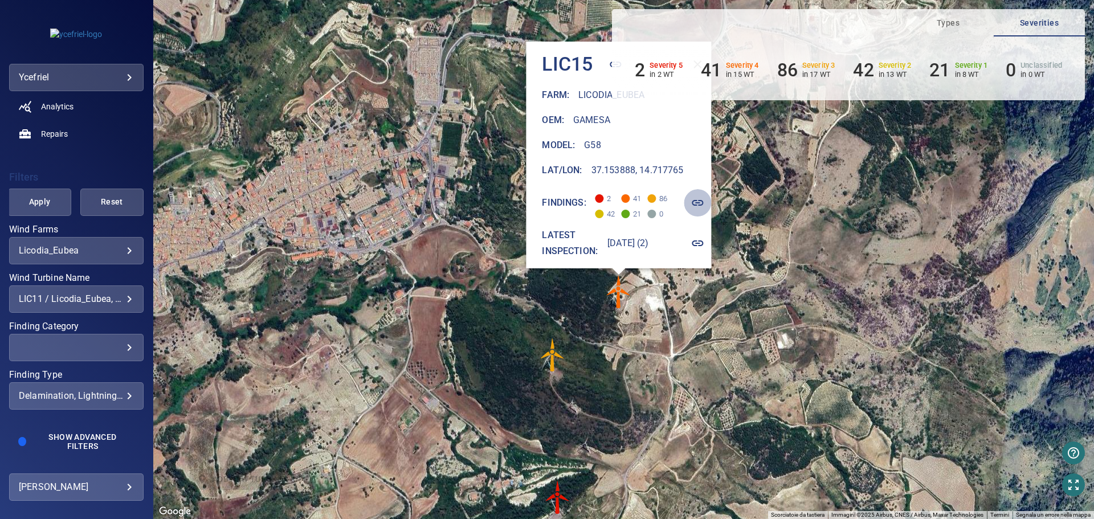
click at [703, 200] on icon "button" at bounding box center [697, 203] width 11 height 6
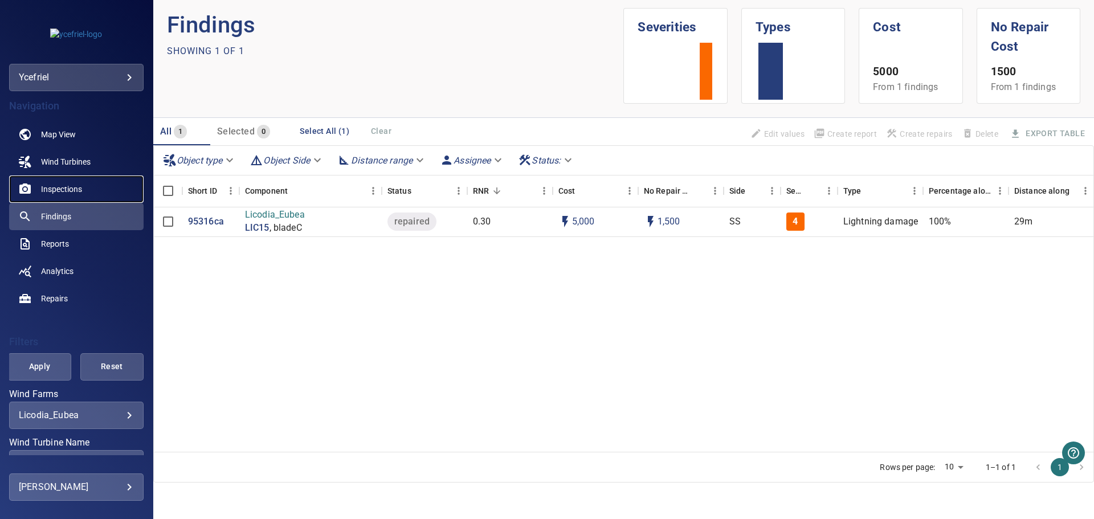
click at [91, 186] on link "Inspections" at bounding box center [76, 188] width 134 height 27
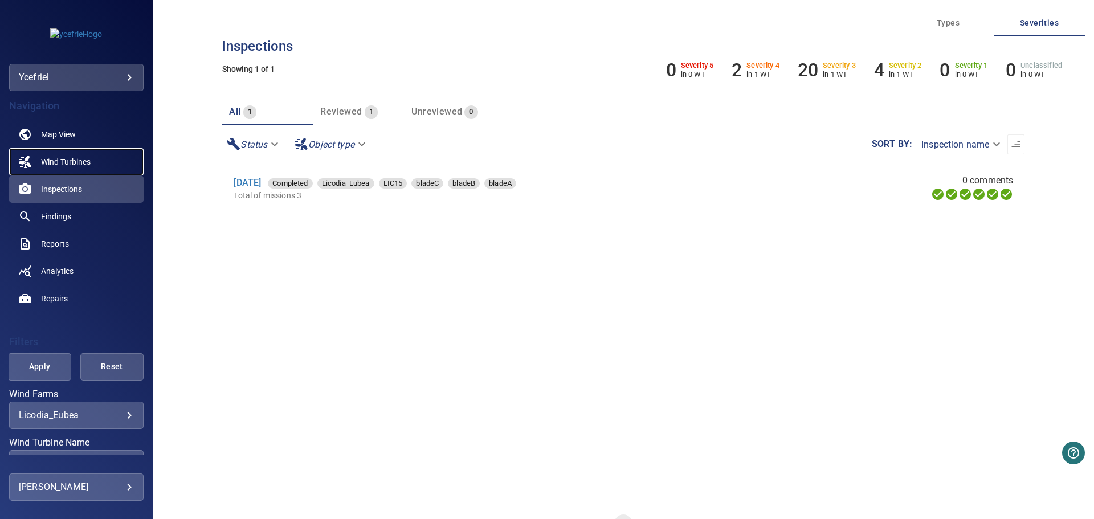
click at [97, 152] on link "Wind Turbines" at bounding box center [76, 161] width 134 height 27
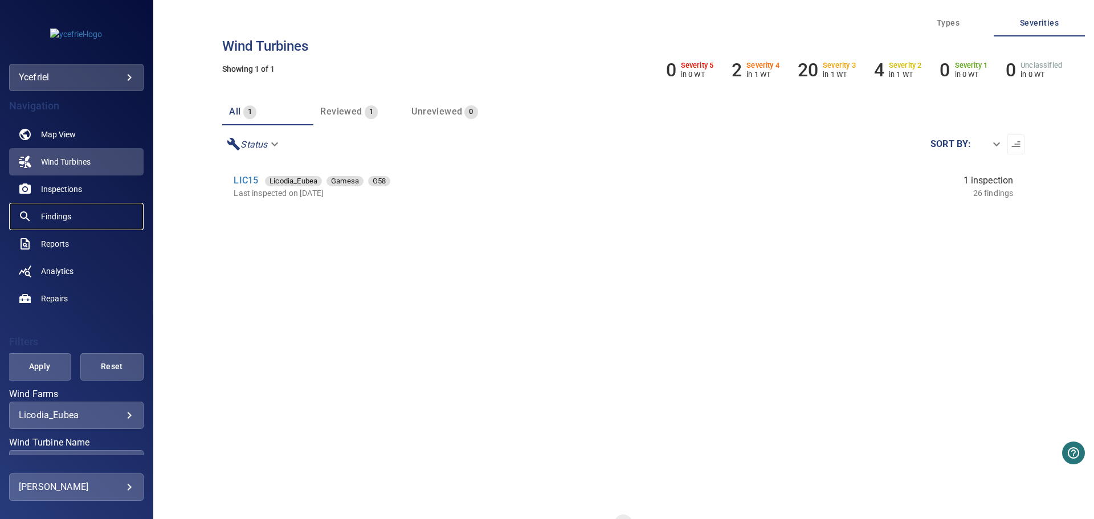
click at [86, 215] on link "Findings" at bounding box center [76, 216] width 134 height 27
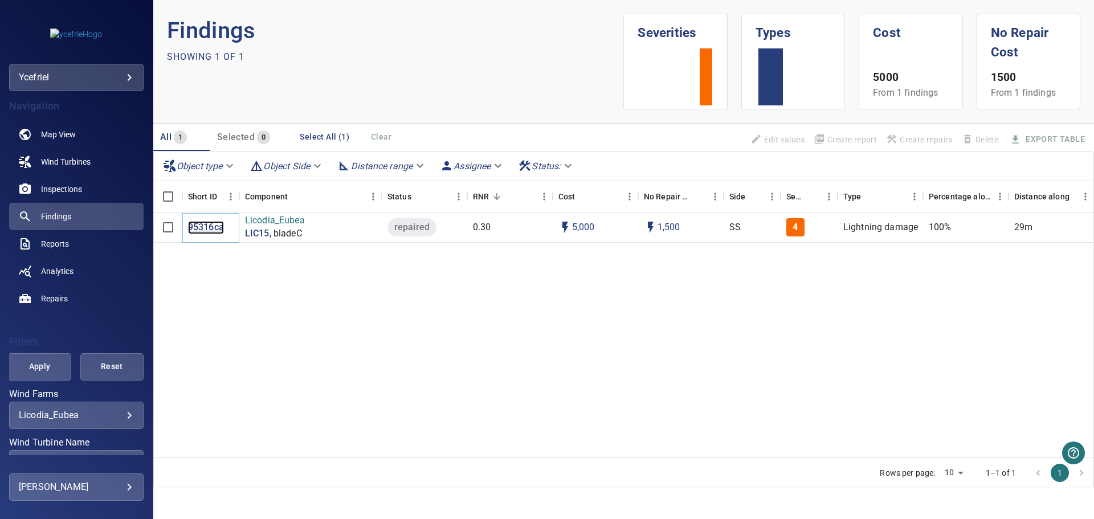
click at [212, 227] on p "95316ca" at bounding box center [206, 227] width 36 height 13
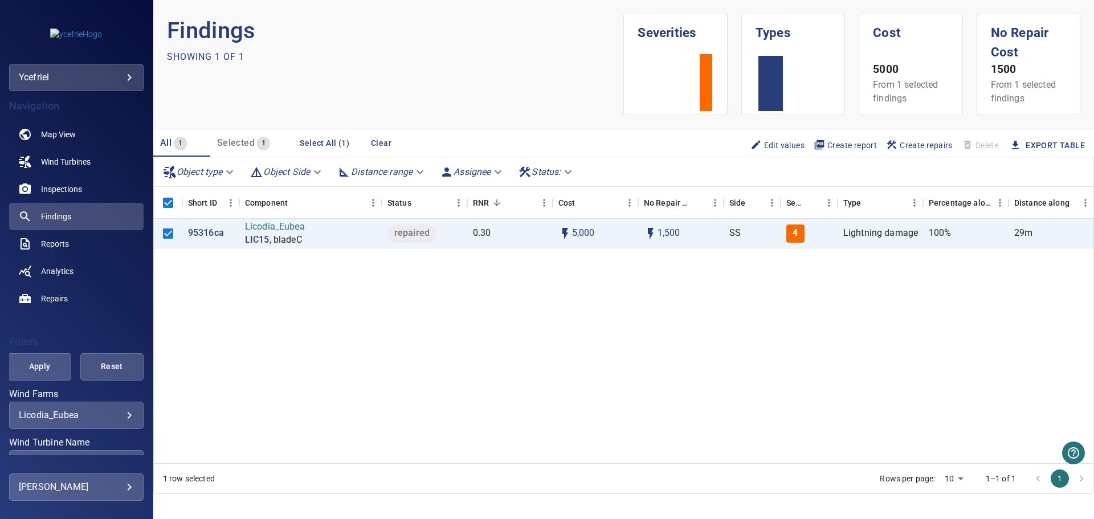
scroll to position [166, 0]
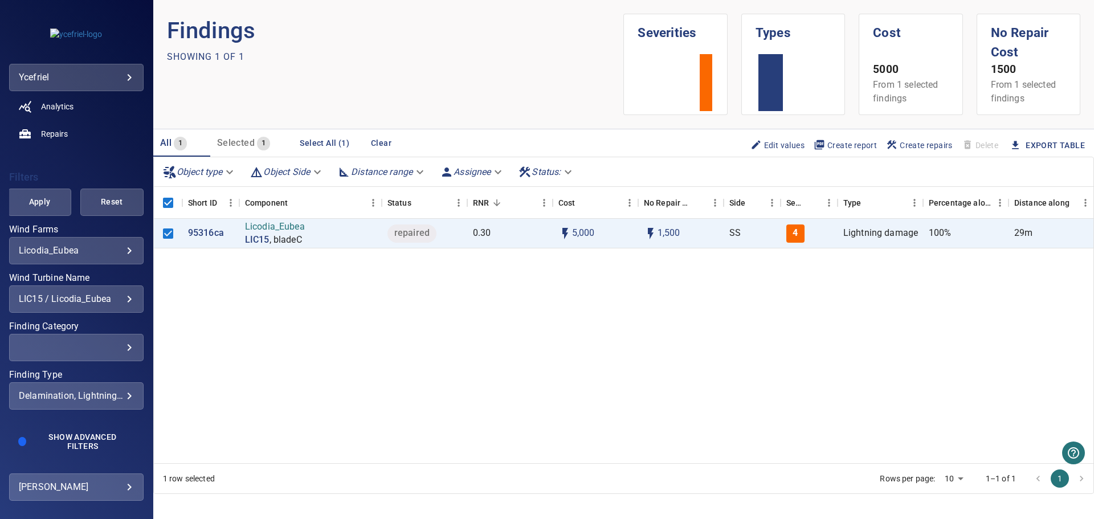
click at [117, 307] on div "**********" at bounding box center [76, 298] width 134 height 27
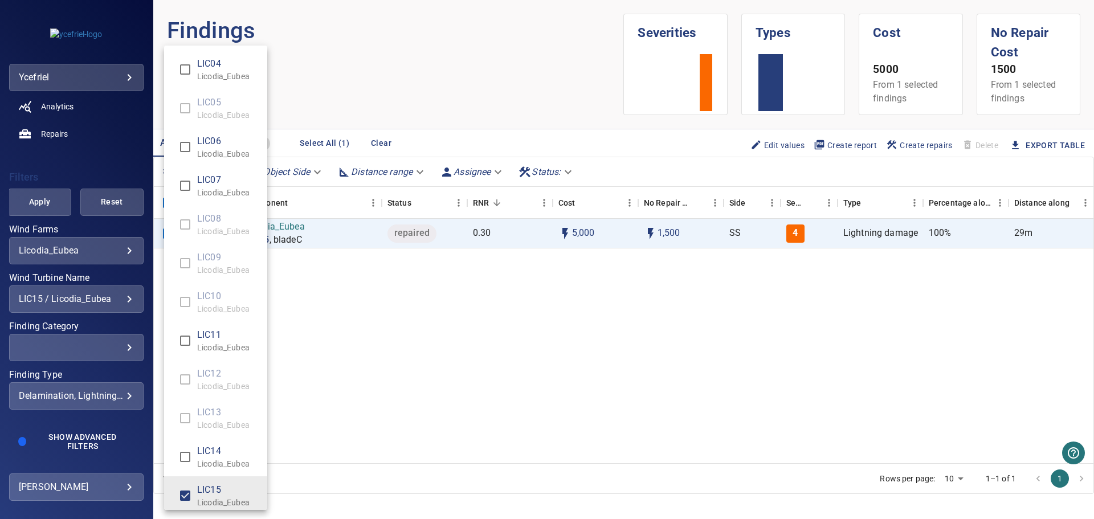
scroll to position [5, 0]
click at [120, 302] on div "Wind Turbine Name" at bounding box center [547, 259] width 1094 height 519
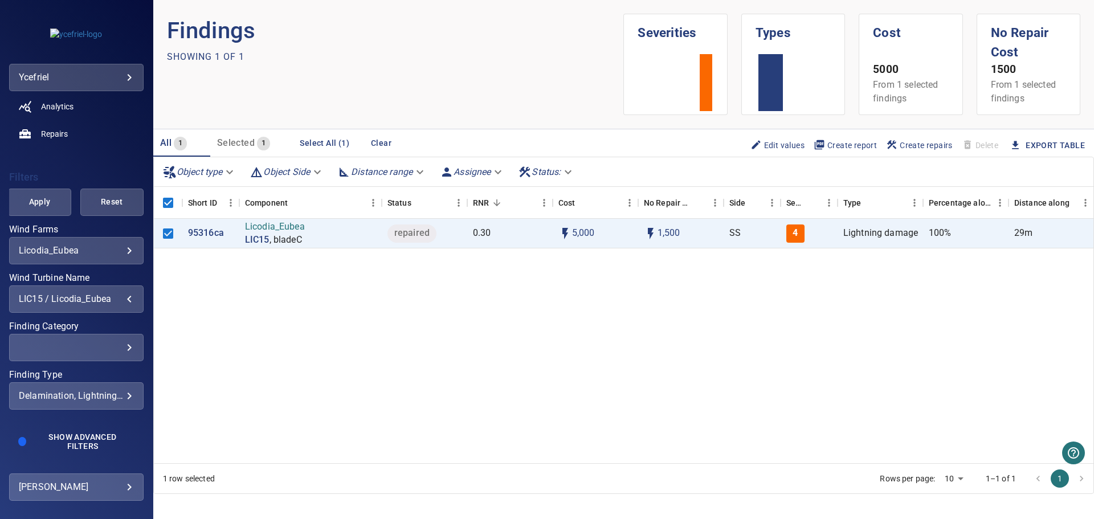
click at [120, 302] on div "LIC15 / Licodia_Eubea" at bounding box center [76, 298] width 115 height 11
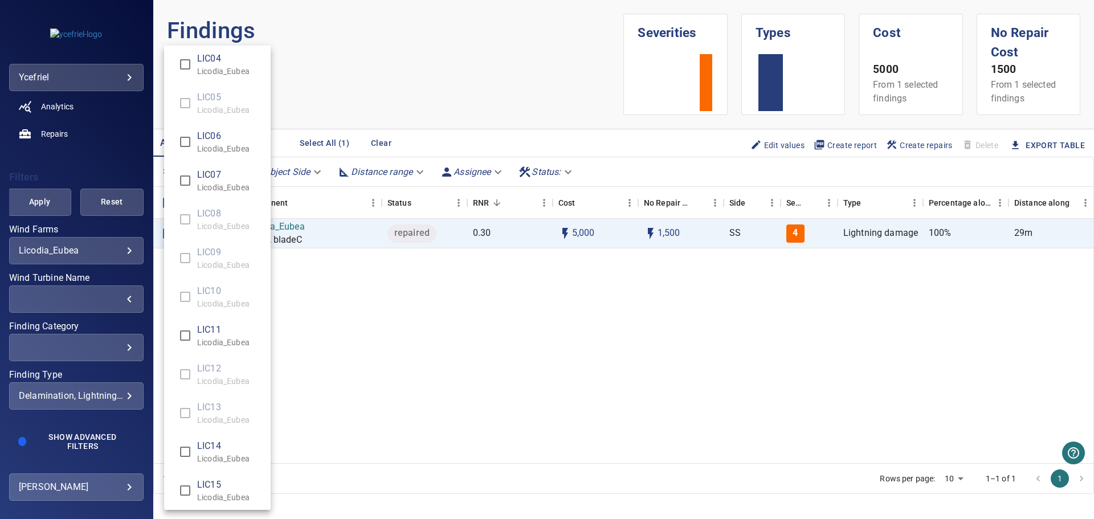
scroll to position [5, 0]
click at [40, 207] on div "Wind Turbine Name" at bounding box center [547, 259] width 1094 height 519
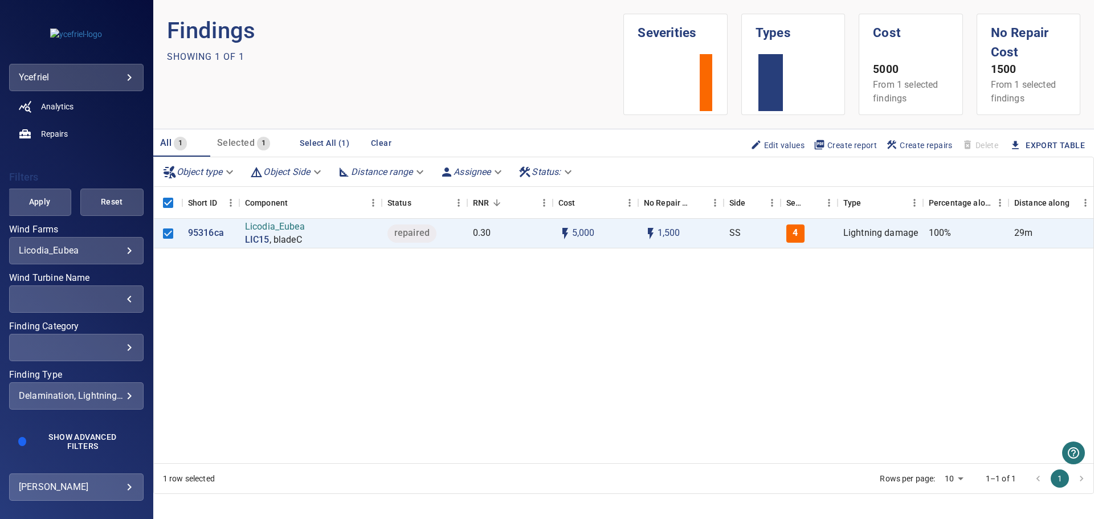
click at [38, 201] on span "Apply" at bounding box center [39, 202] width 35 height 14
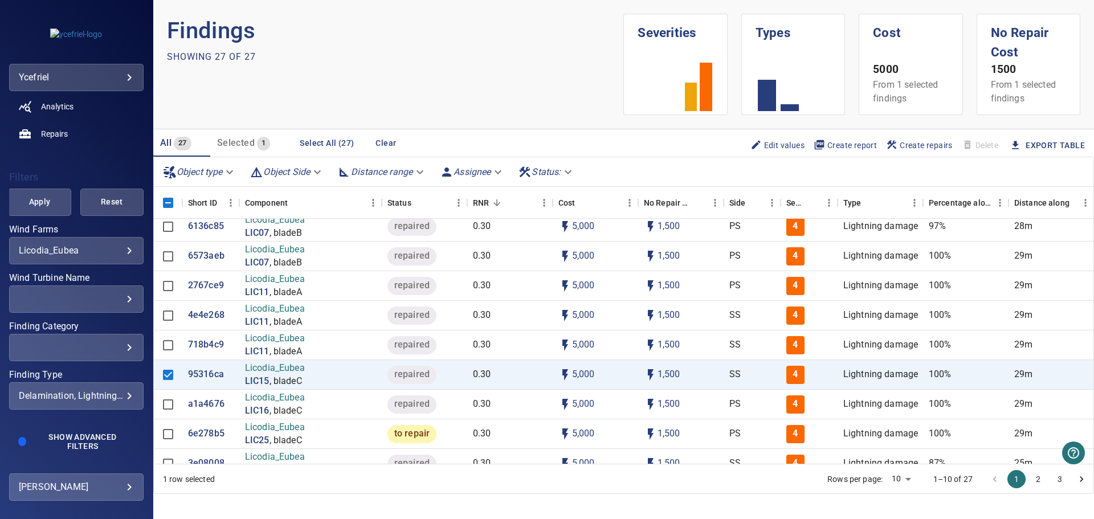
scroll to position [57, 0]
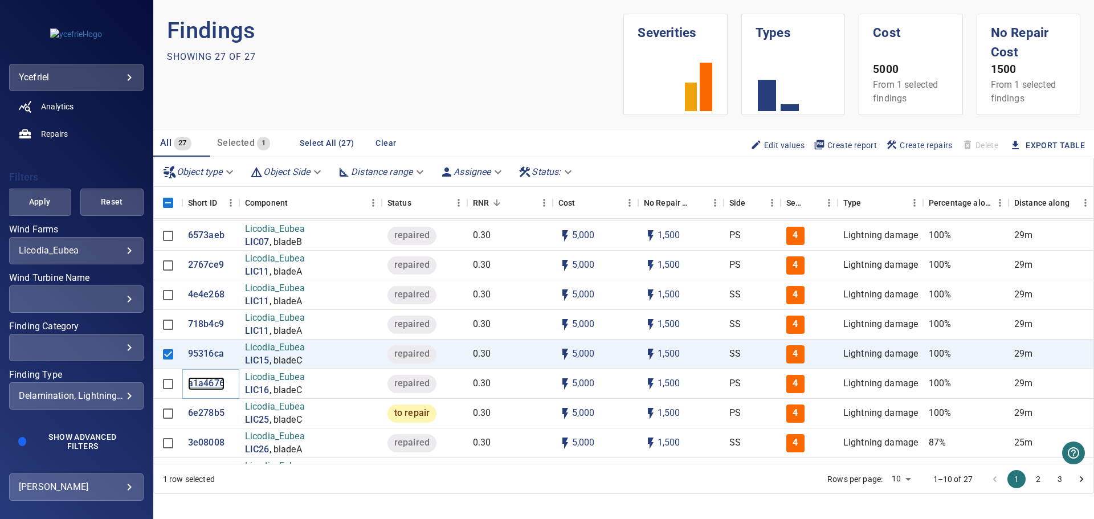
click at [211, 382] on p "a1a4676" at bounding box center [206, 383] width 36 height 13
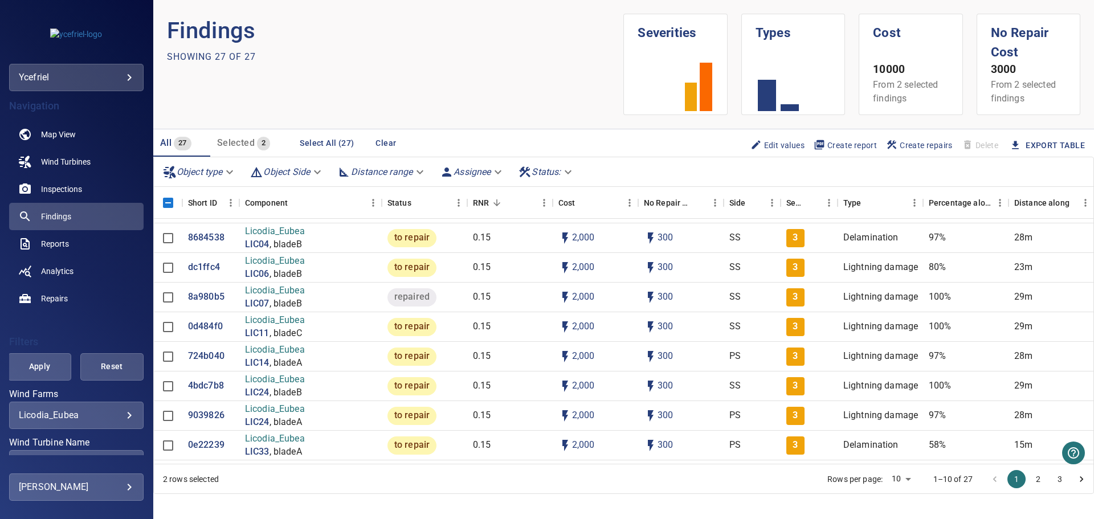
scroll to position [563, 0]
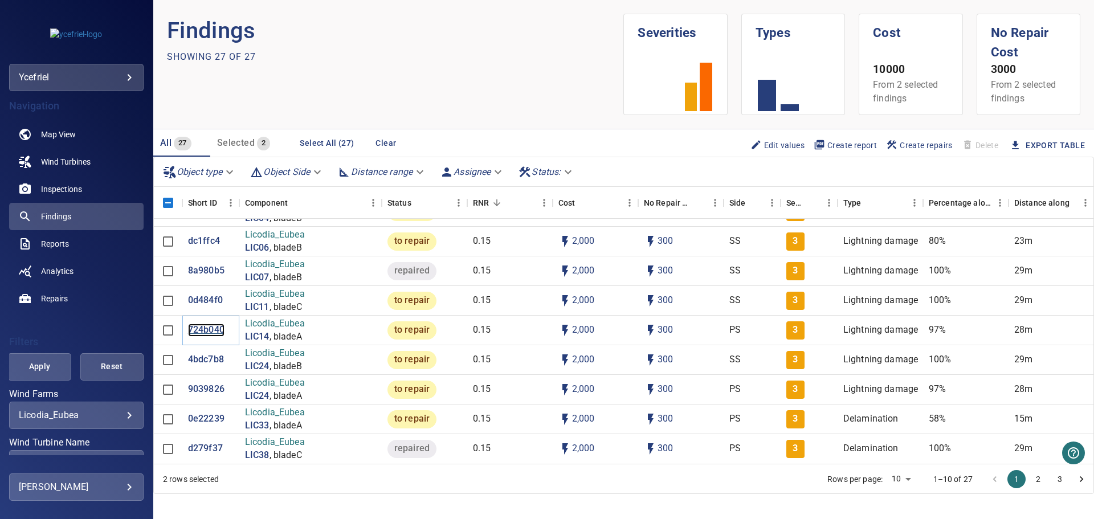
click at [216, 324] on p "724b040" at bounding box center [206, 330] width 36 height 13
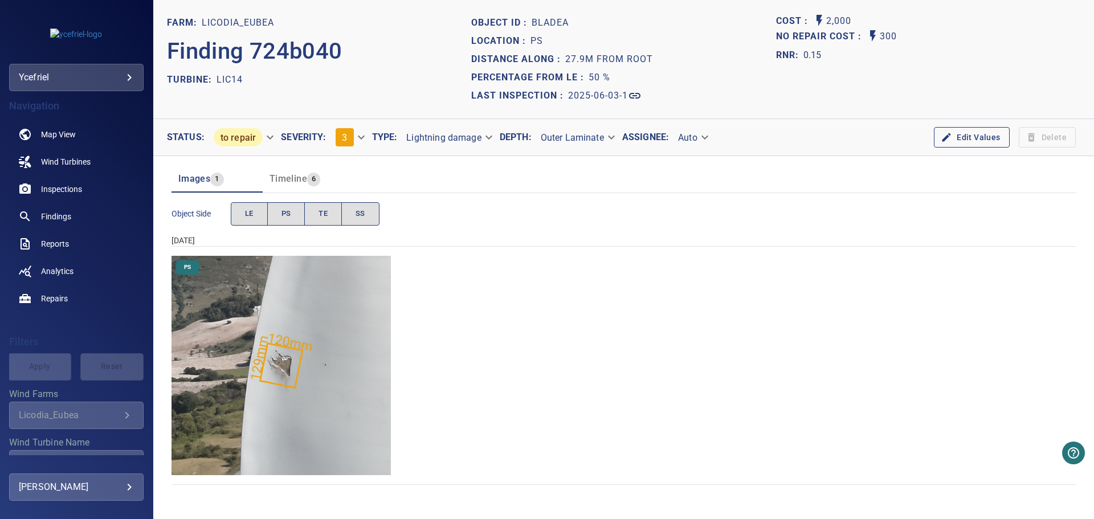
click at [292, 367] on img "Licodia_Eubea/LIC14/2025-06-03-1/2025-06-03-3/image15wp19.jpg" at bounding box center [280, 365] width 219 height 219
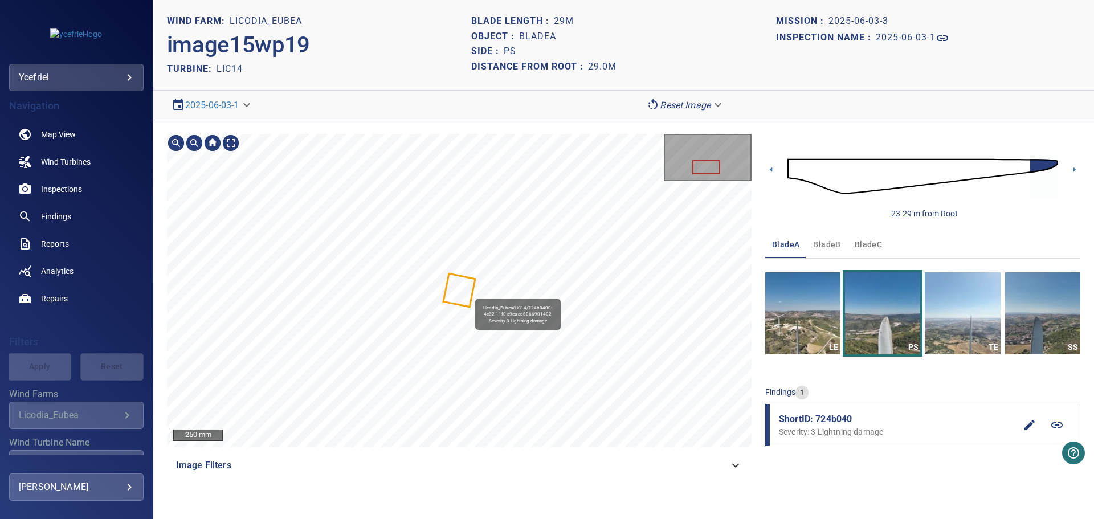
click at [464, 295] on icon at bounding box center [459, 290] width 30 height 31
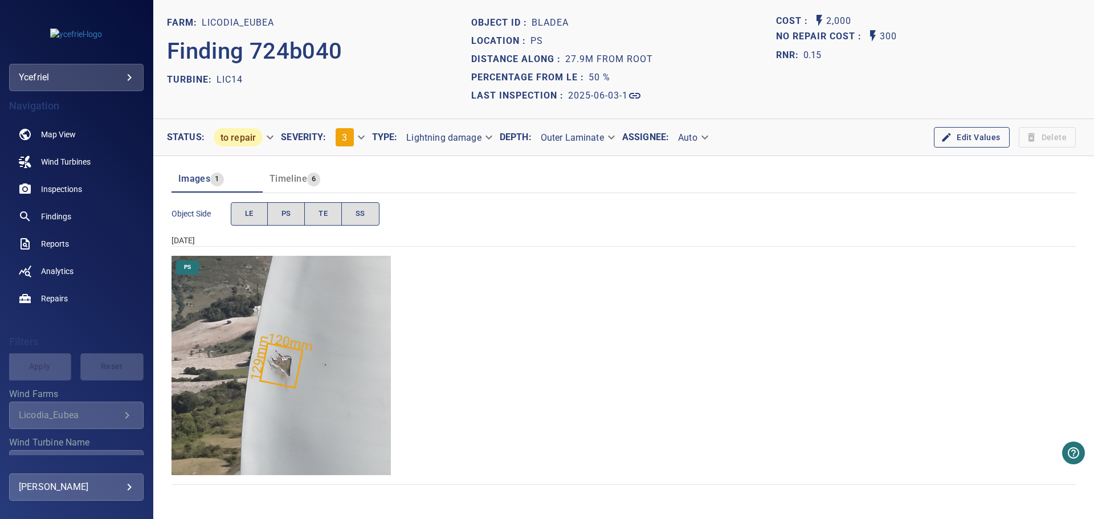
click at [279, 366] on img "Licodia_Eubea/LIC14/2025-06-03-1/2025-06-03-3/image15wp19.jpg" at bounding box center [280, 365] width 219 height 219
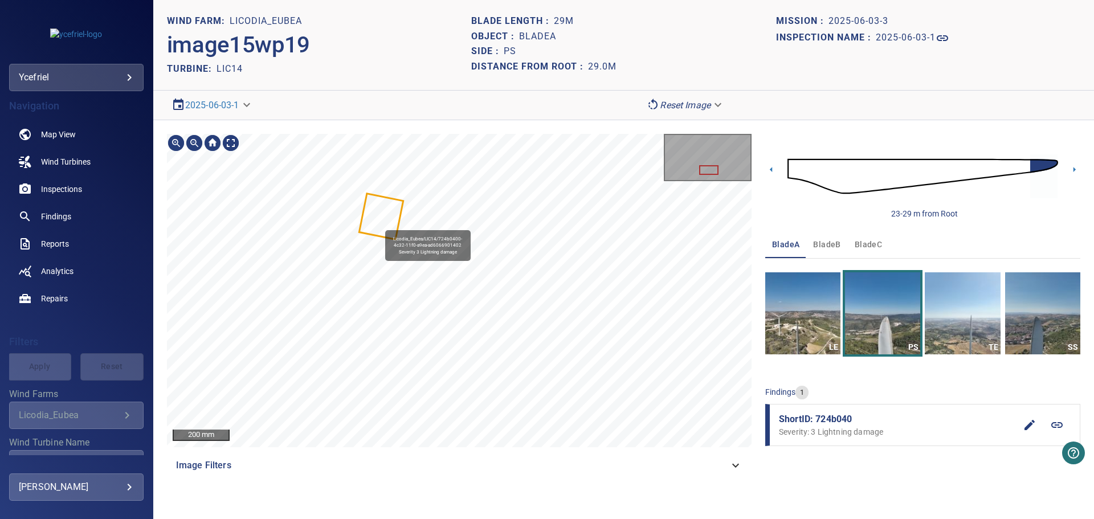
click at [380, 225] on icon at bounding box center [381, 217] width 42 height 44
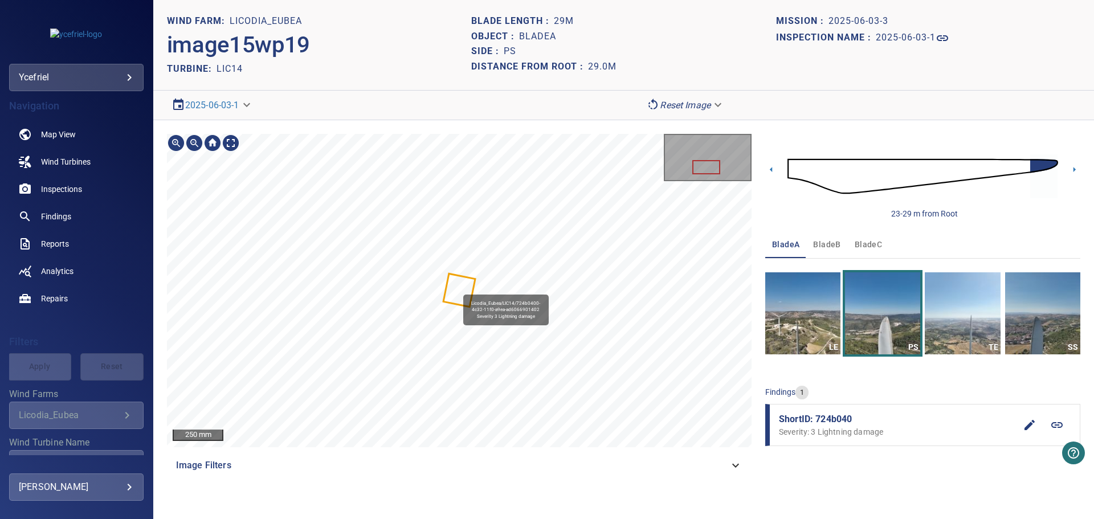
click at [460, 292] on icon at bounding box center [459, 290] width 30 height 31
click at [460, 291] on icon at bounding box center [459, 290] width 30 height 31
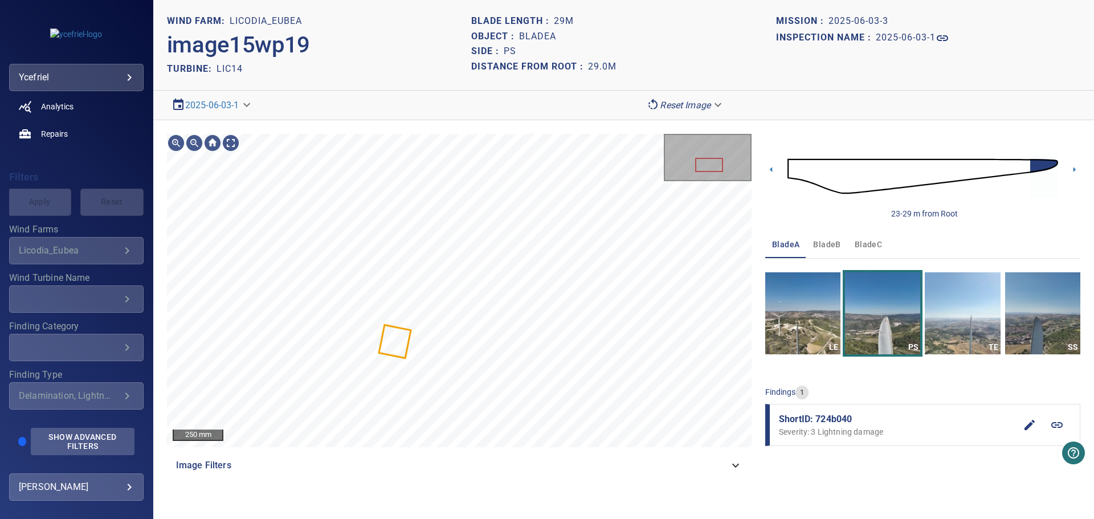
scroll to position [166, 0]
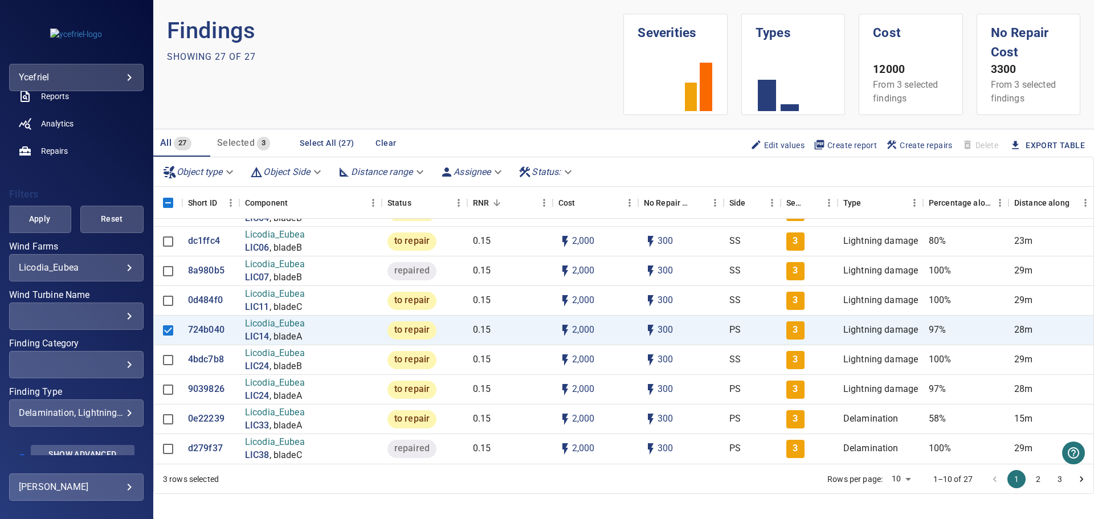
scroll to position [166, 0]
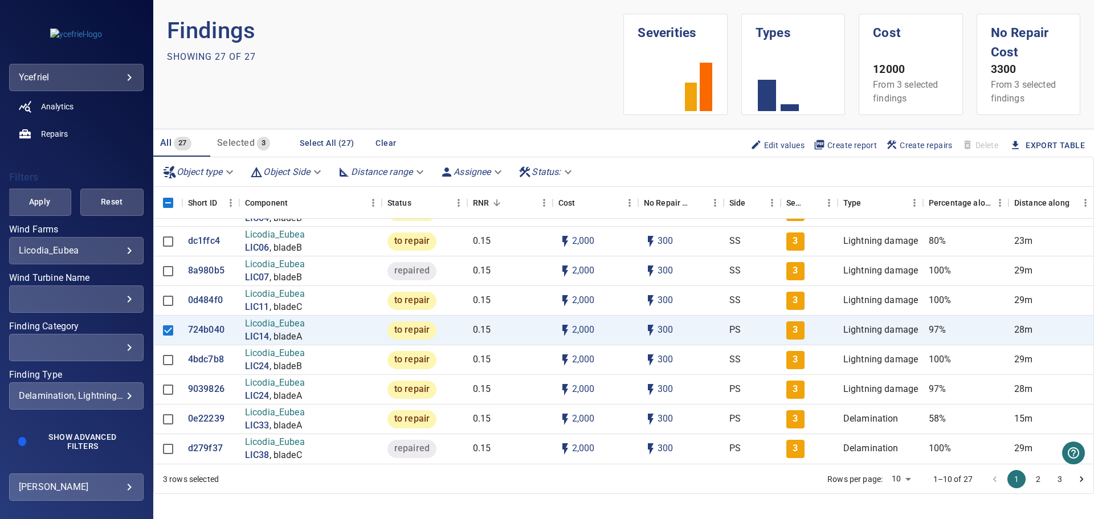
click at [118, 299] on div "​" at bounding box center [76, 298] width 115 height 11
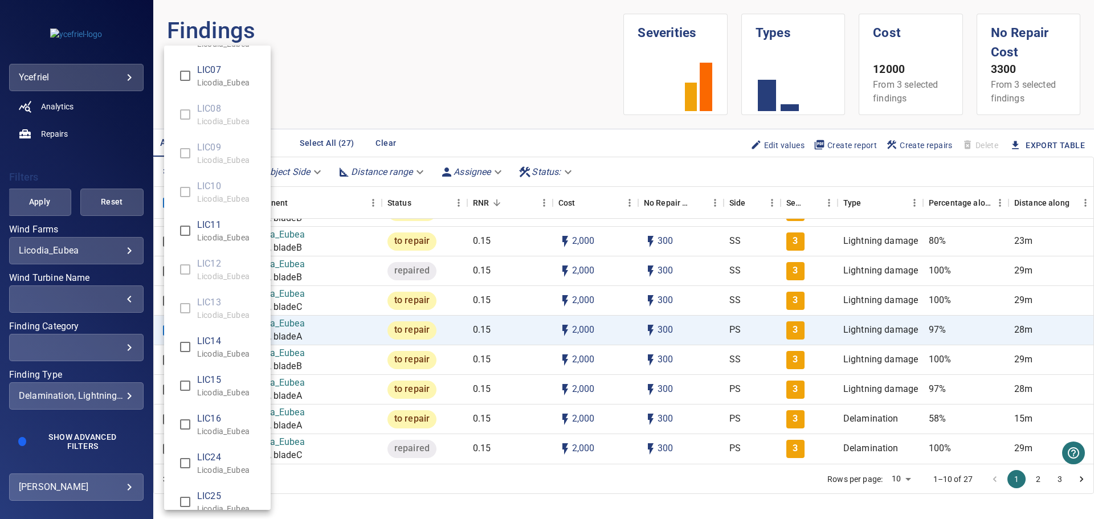
scroll to position [171, 0]
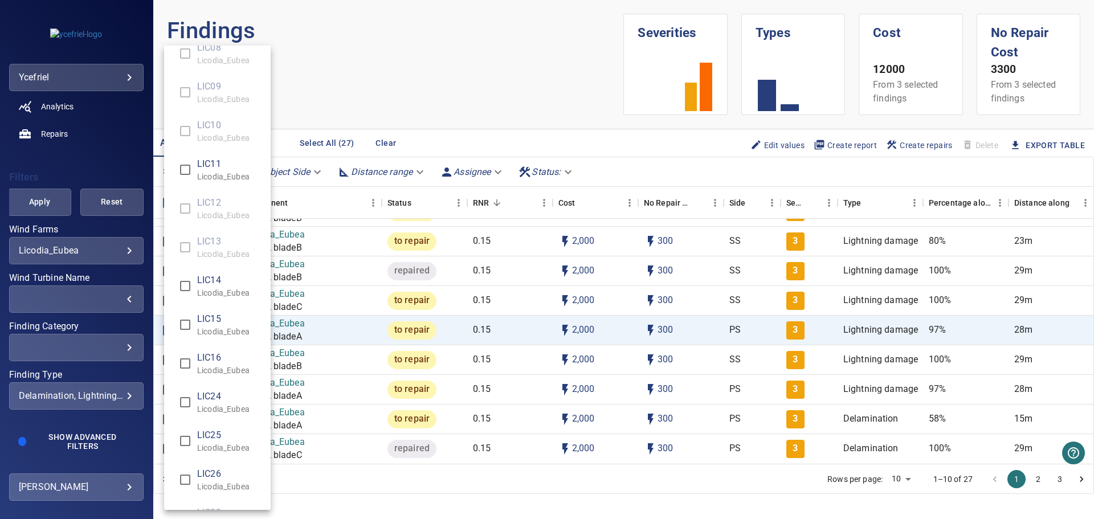
type input "**********"
click at [117, 398] on div "Wind Turbine Name" at bounding box center [547, 259] width 1094 height 519
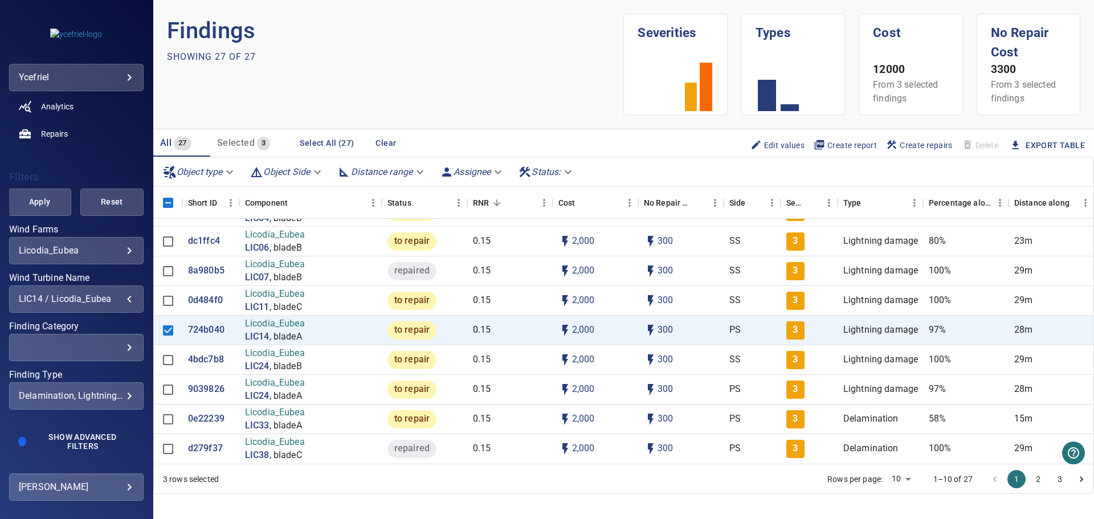
click at [120, 399] on div "delamination, lightning_damage" at bounding box center [76, 395] width 115 height 11
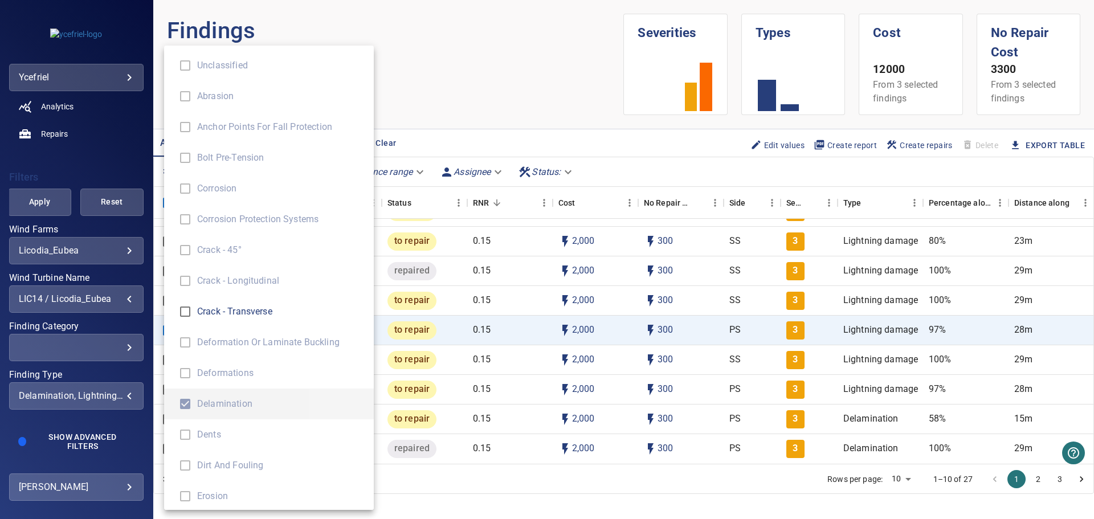
scroll to position [342, 0]
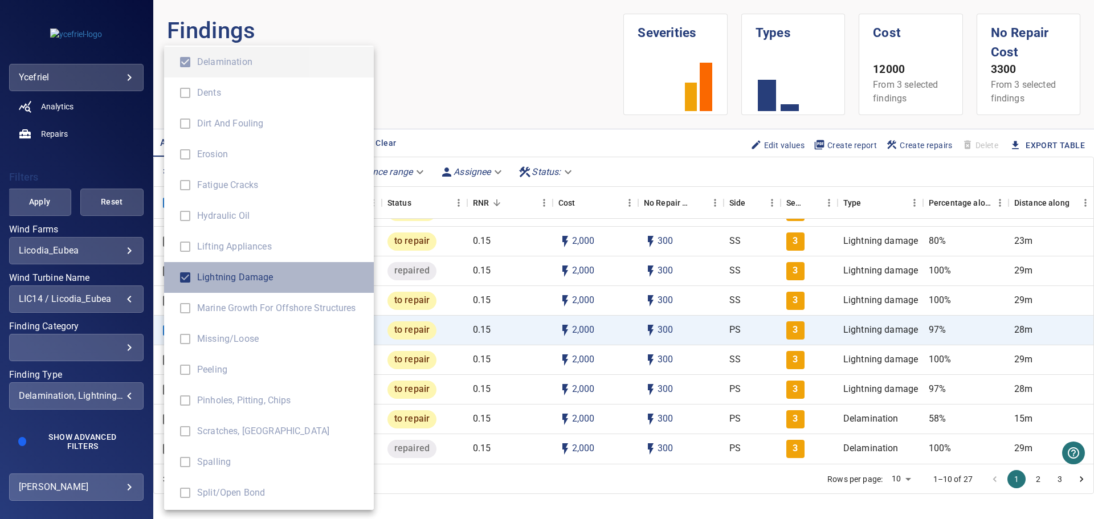
click at [212, 281] on span "Lightning damage" at bounding box center [280, 278] width 167 height 14
type input "**********"
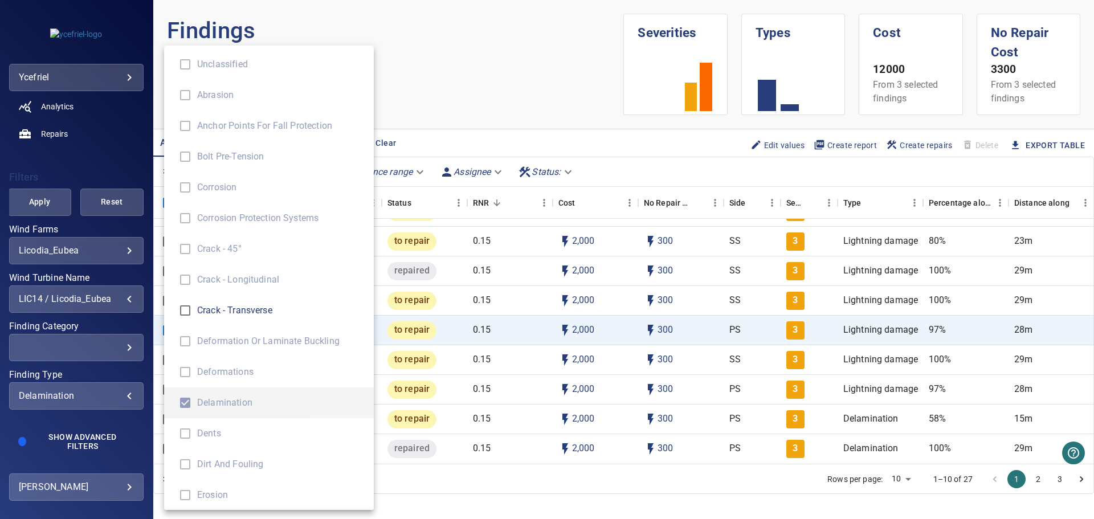
scroll to position [0, 0]
click at [123, 458] on div "Finding Type" at bounding box center [547, 259] width 1094 height 519
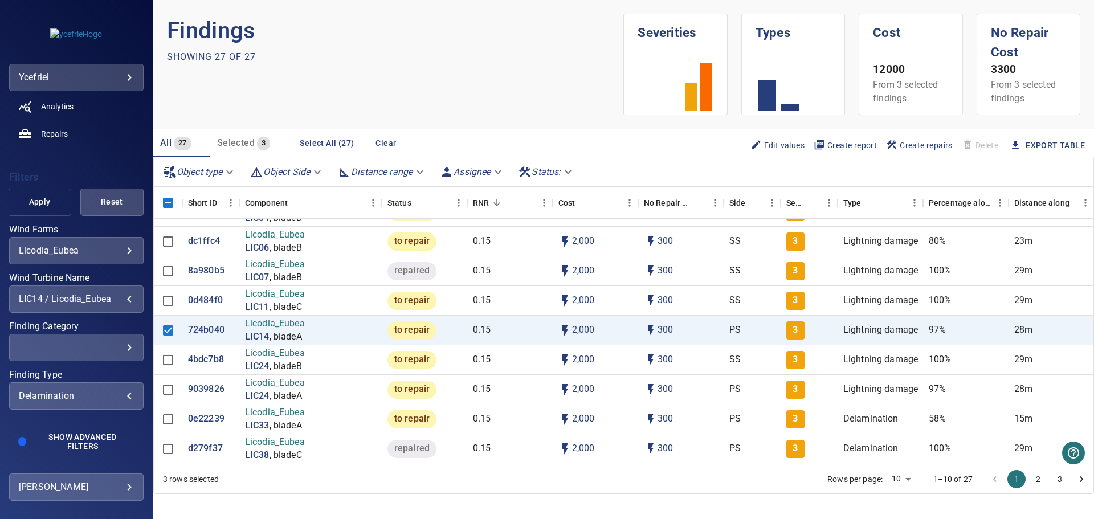
click at [39, 200] on span "Apply" at bounding box center [39, 202] width 35 height 14
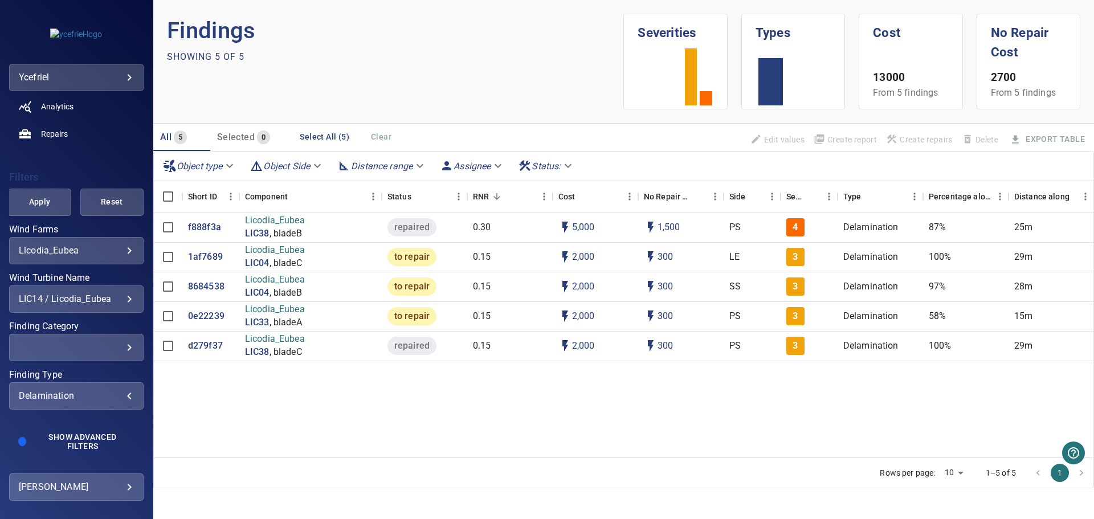
click at [122, 391] on div "delamination" at bounding box center [76, 395] width 115 height 11
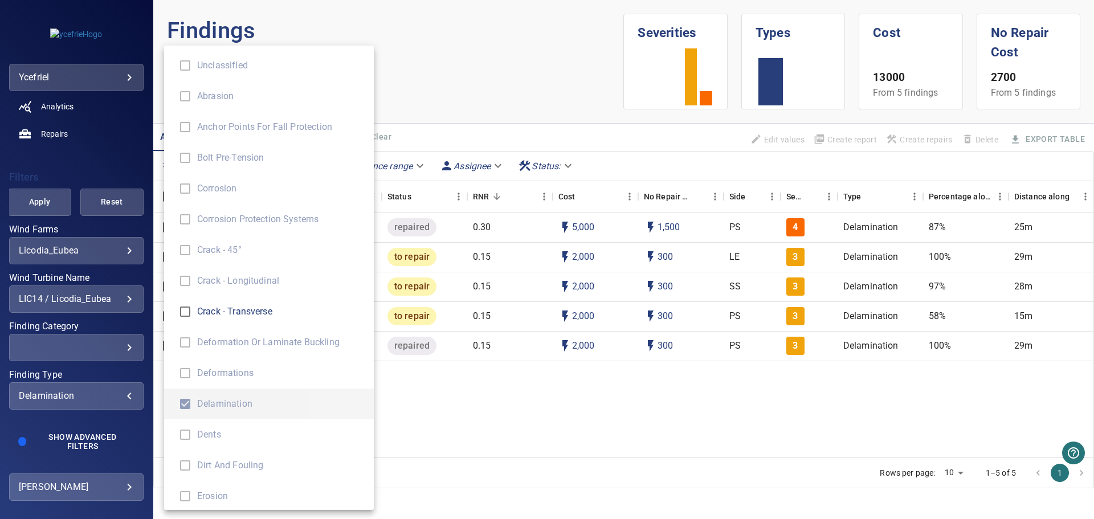
click at [184, 404] on ul "Unclassified Abrasion Anchor Points for Fall Protection Bolt Pre-tension Corros…" at bounding box center [273, 496] width 218 height 901
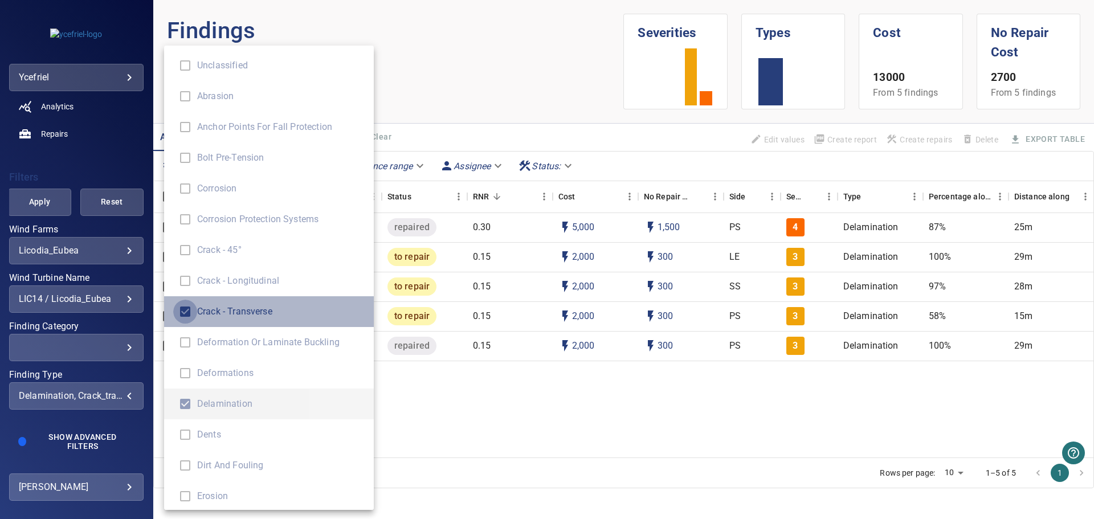
type input "**********"
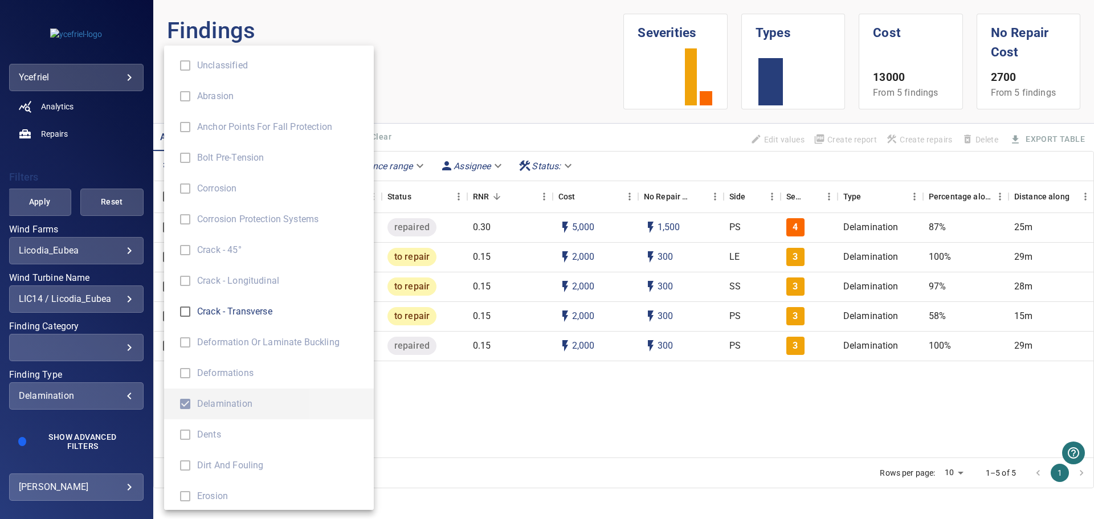
click at [182, 408] on ul "Unclassified Abrasion Anchor Points for Fall Protection Bolt Pre-tension Corros…" at bounding box center [273, 496] width 218 height 901
click at [181, 71] on ul "Unclassified Abrasion Anchor Points for Fall Protection Bolt Pre-tension Corros…" at bounding box center [273, 496] width 218 height 901
click at [288, 79] on ul "Unclassified Abrasion Anchor Points for Fall Protection Bolt Pre-tension Corros…" at bounding box center [273, 496] width 218 height 901
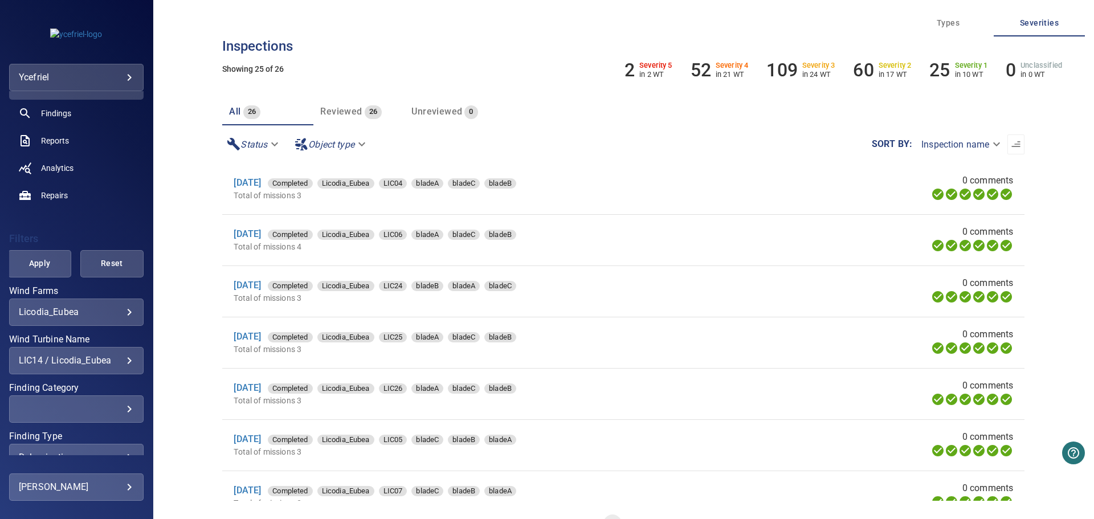
scroll to position [166, 0]
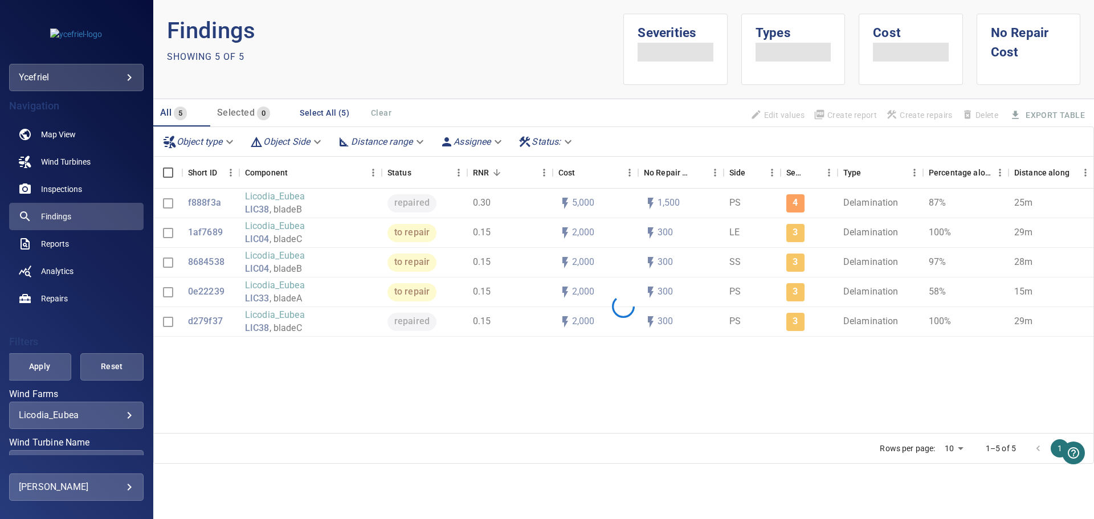
scroll to position [166, 0]
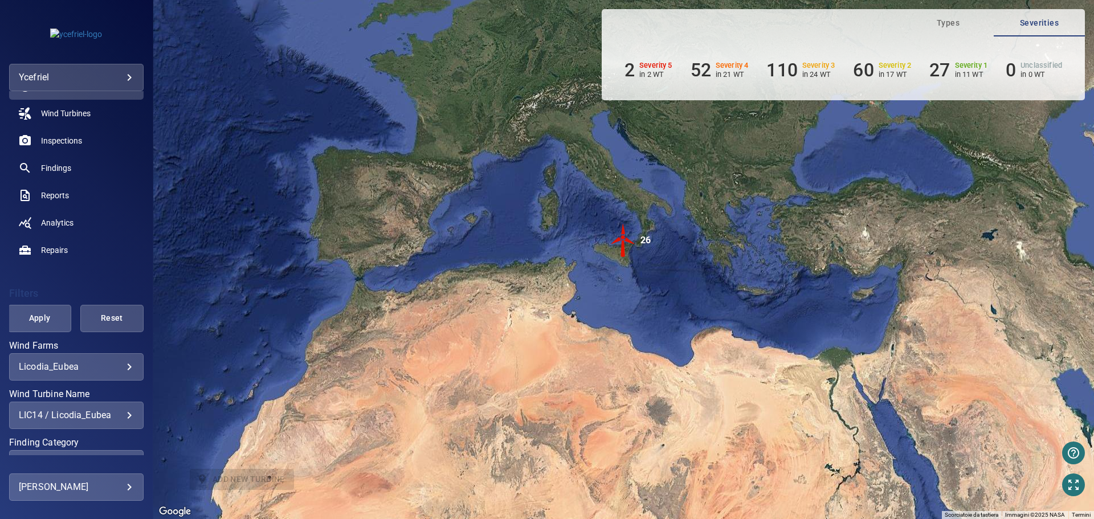
scroll to position [166, 0]
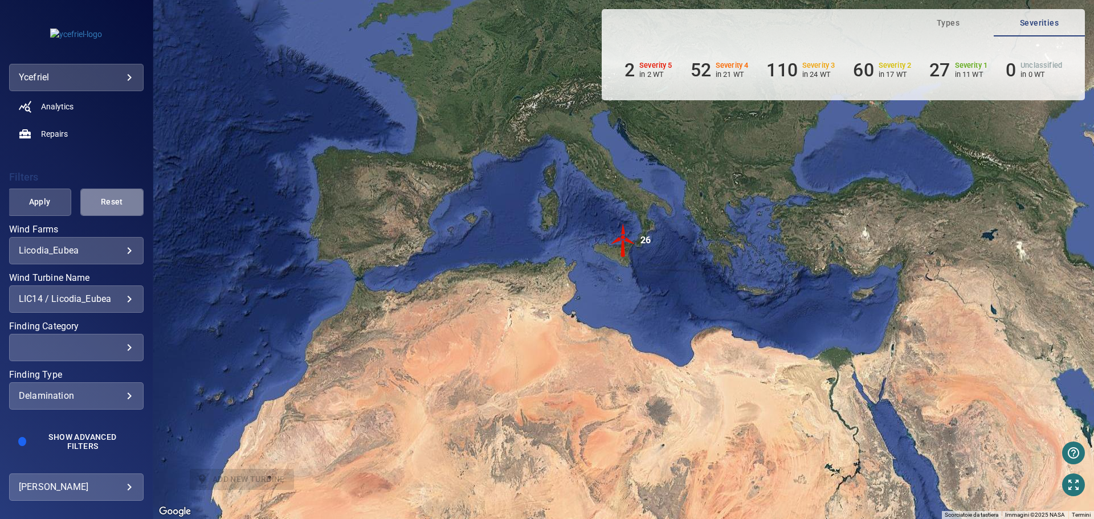
click at [114, 208] on button "Reset" at bounding box center [111, 202] width 63 height 27
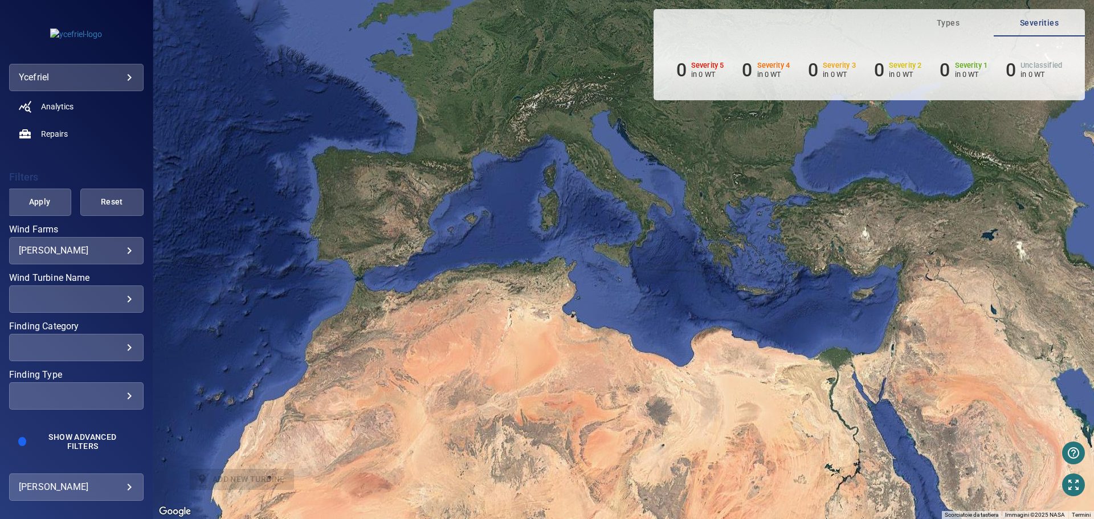
click at [117, 259] on div "[PERSON_NAME] ******* ​" at bounding box center [76, 250] width 134 height 27
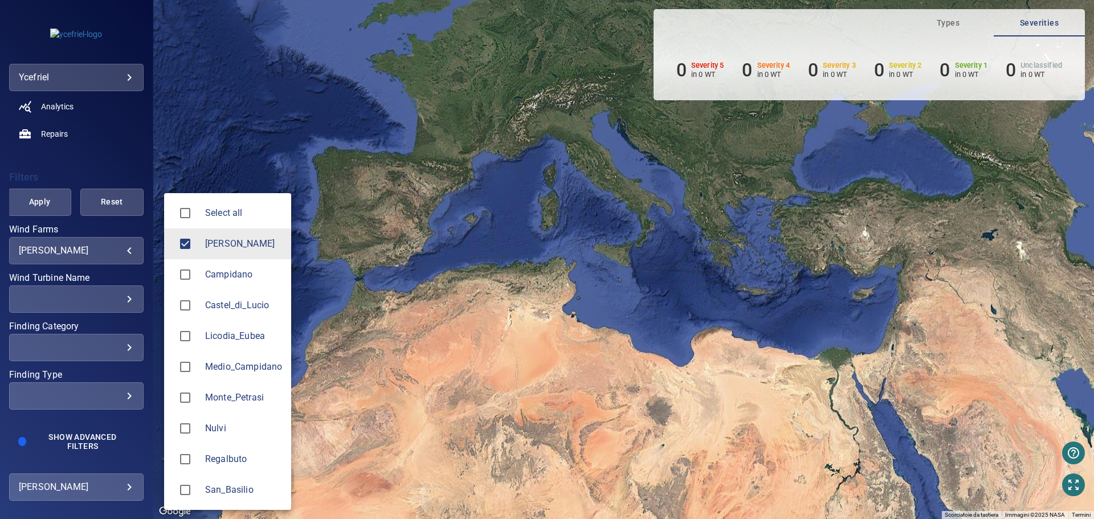
click at [124, 251] on body "**********" at bounding box center [547, 259] width 1094 height 519
click at [244, 339] on span "Licodia_Eubea" at bounding box center [243, 336] width 77 height 14
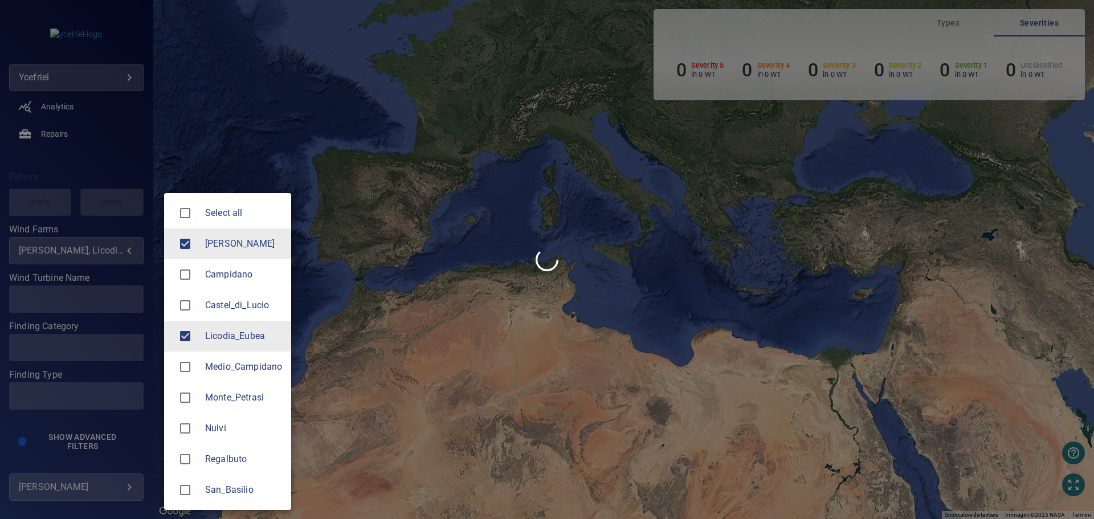
type input "**********"
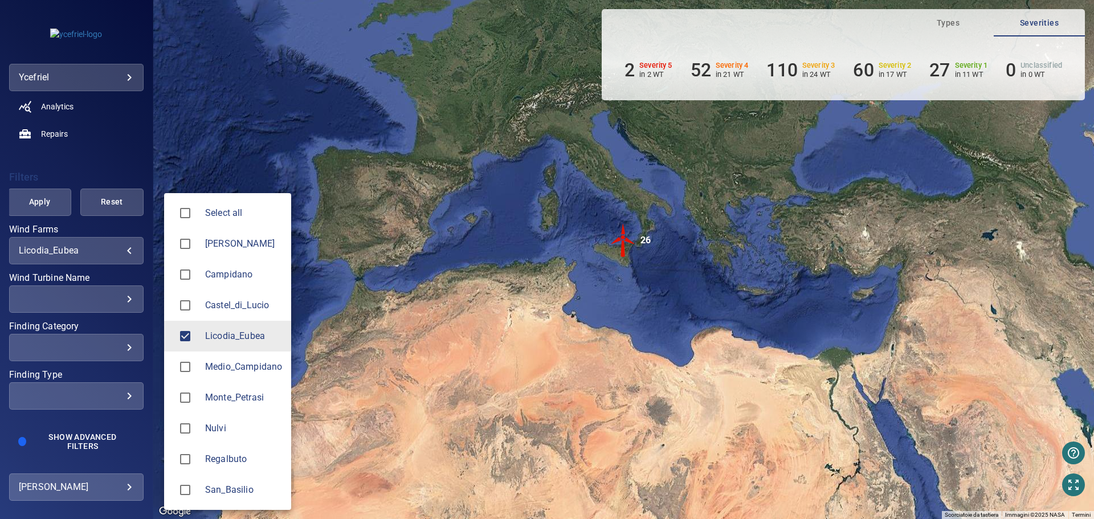
click at [113, 297] on div at bounding box center [547, 259] width 1094 height 519
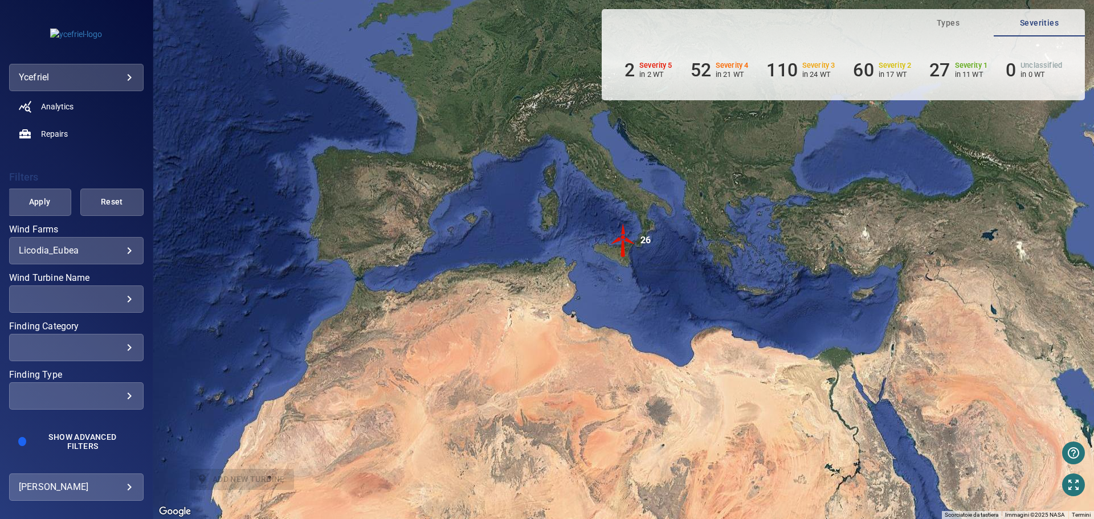
click at [116, 300] on div "​" at bounding box center [76, 298] width 115 height 11
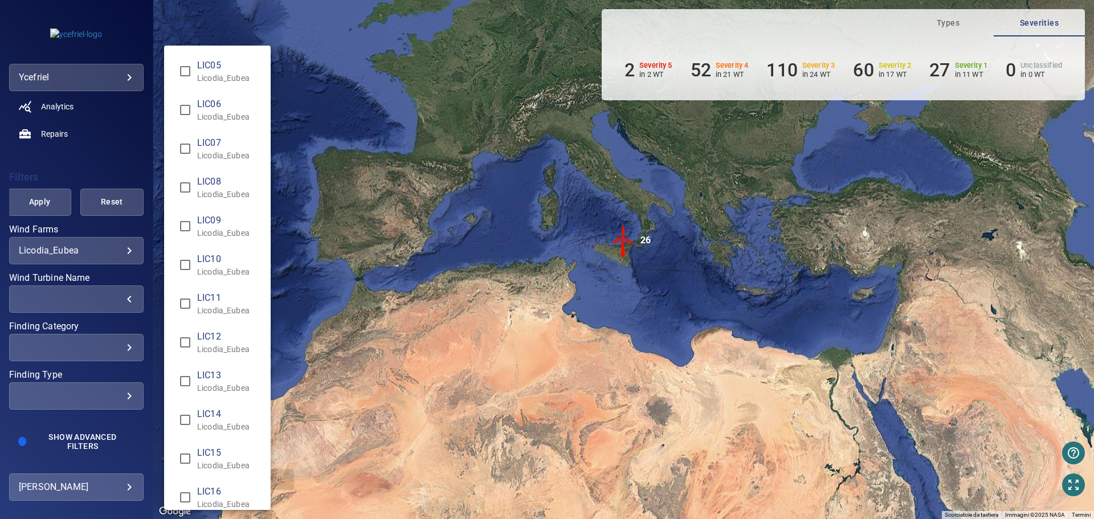
scroll to position [57, 0]
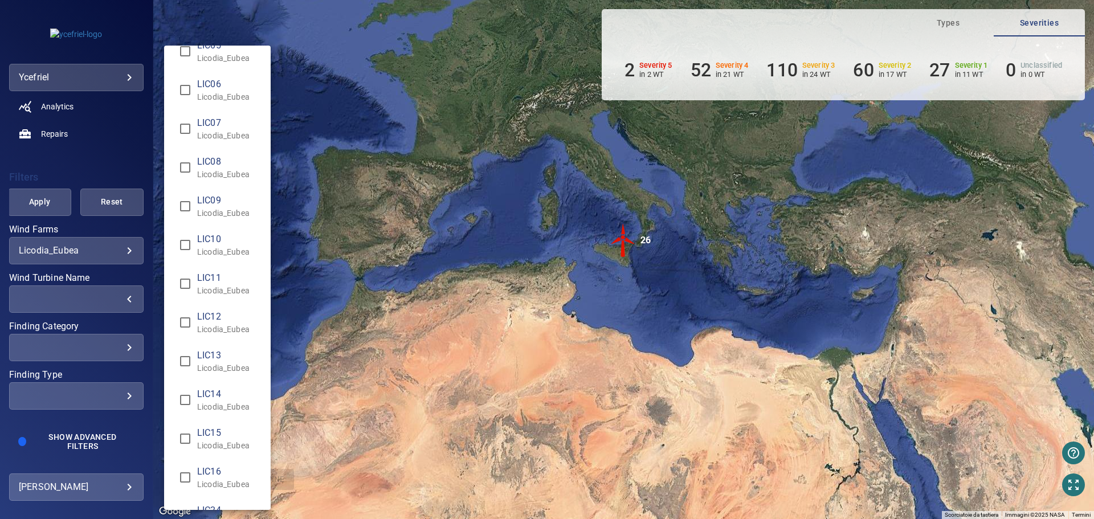
click at [213, 395] on span "LIC14" at bounding box center [229, 394] width 64 height 14
type input "**********"
click at [44, 195] on div "Wind Turbine Name" at bounding box center [547, 259] width 1094 height 519
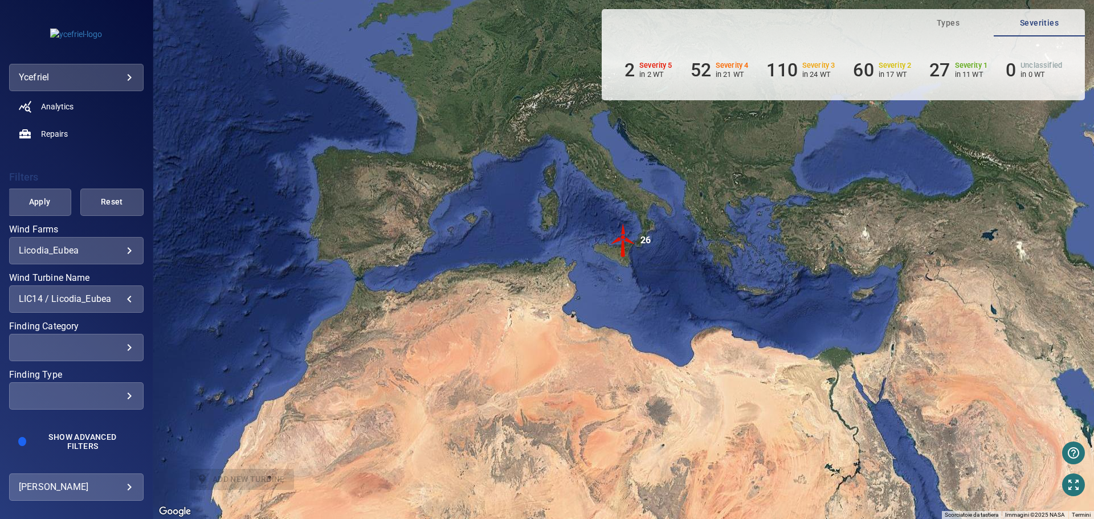
click at [45, 205] on div "LIC04 Licodia_Eubea LIC05 Licodia_Eubea LIC06 Licodia_Eubea LIC07 Licodia_Eubea…" at bounding box center [547, 259] width 1094 height 519
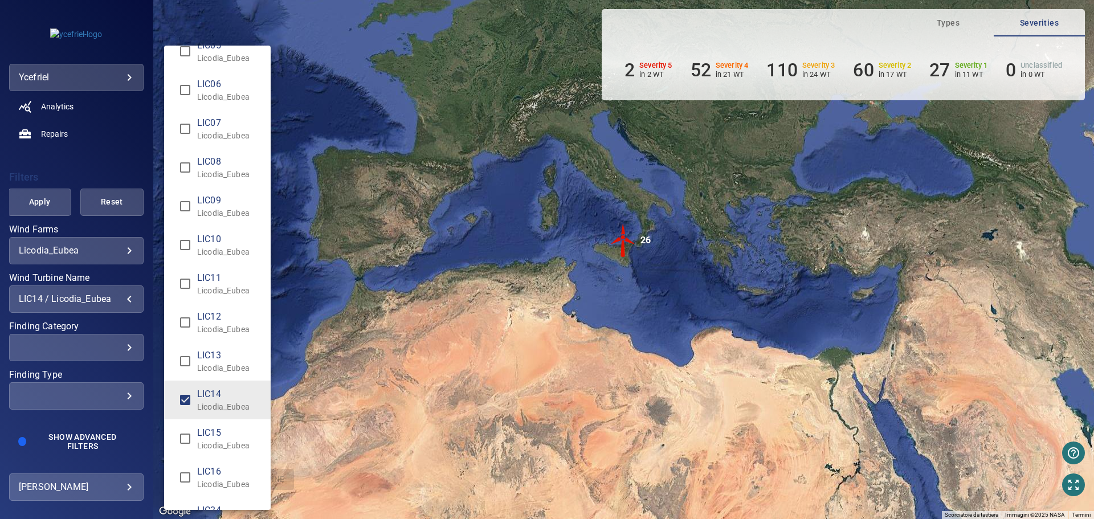
click at [38, 200] on div "Wind Turbine Name" at bounding box center [547, 259] width 1094 height 519
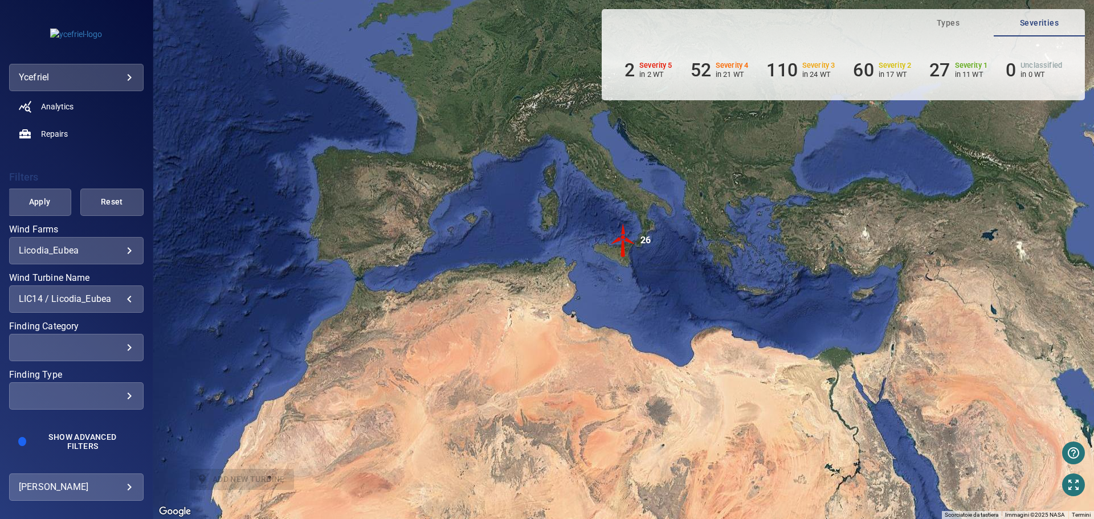
click at [44, 204] on span "Apply" at bounding box center [39, 202] width 35 height 14
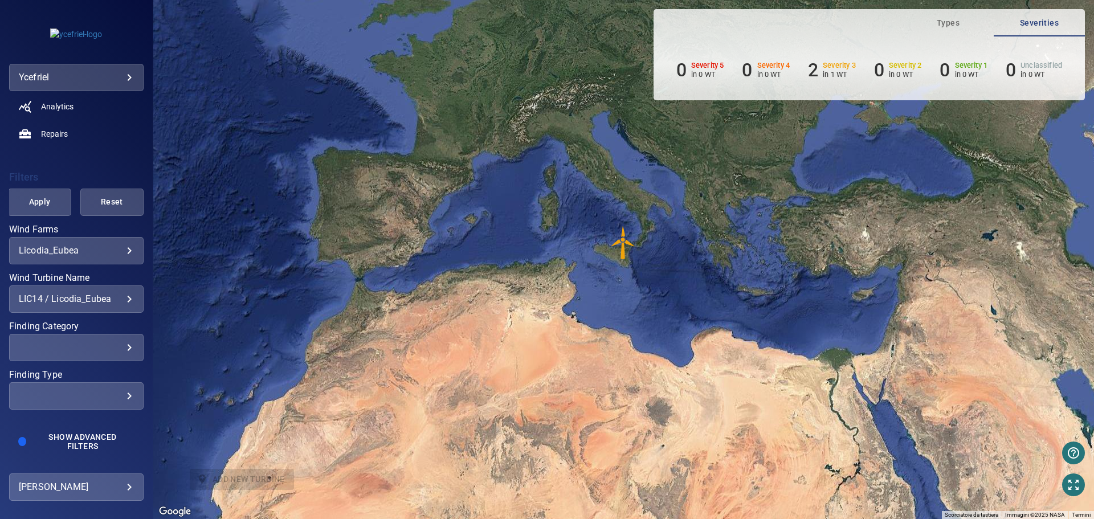
click at [621, 249] on img "LIC14" at bounding box center [623, 243] width 34 height 34
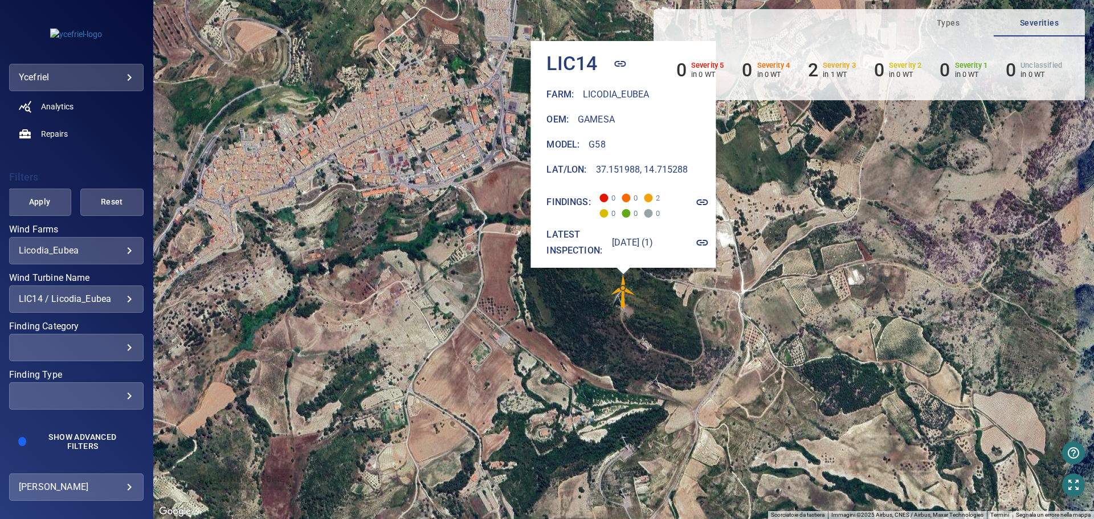
click at [702, 199] on icon "button" at bounding box center [702, 202] width 11 height 6
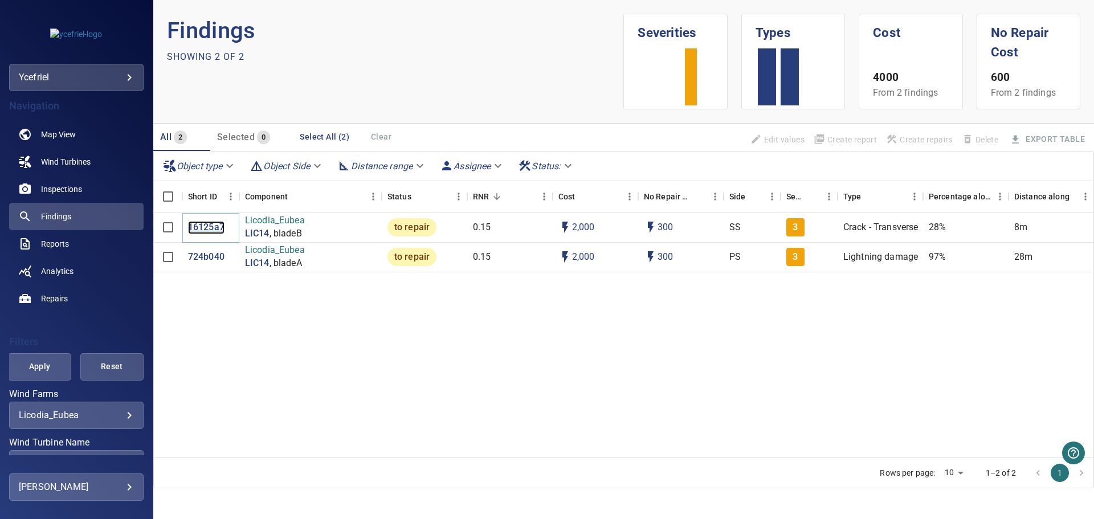
click at [209, 229] on p "16125a7" at bounding box center [206, 227] width 36 height 13
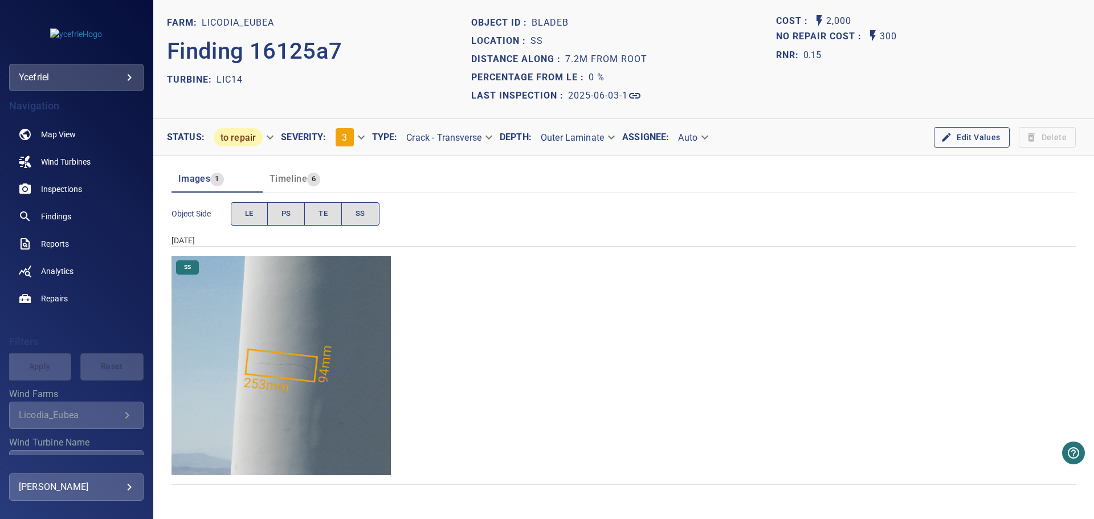
click at [286, 371] on img "Licodia_Eubea/LIC14/2025-06-03-1/2025-06-03-2/image45wp53.jpg" at bounding box center [280, 365] width 219 height 219
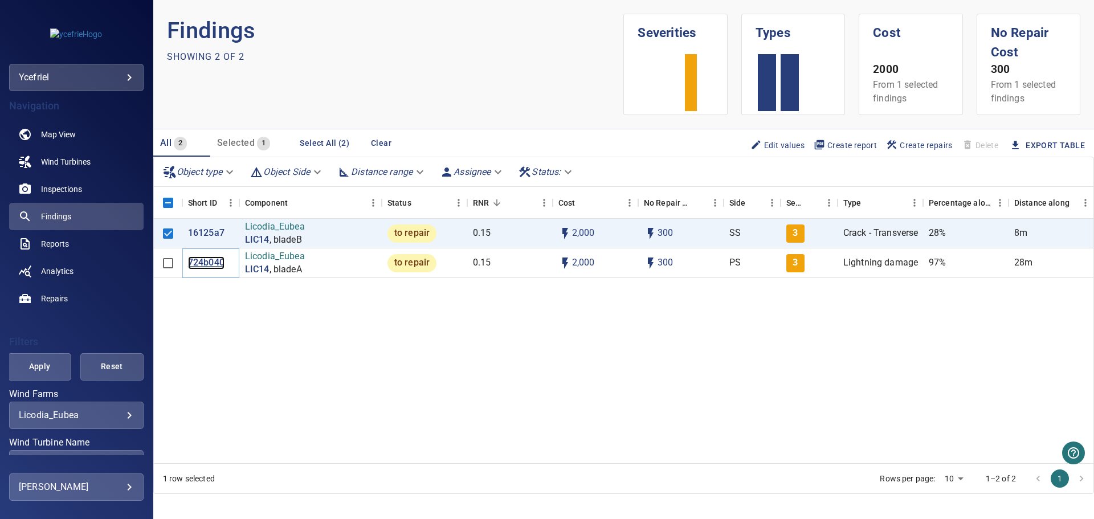
click at [214, 263] on p "724b040" at bounding box center [206, 262] width 36 height 13
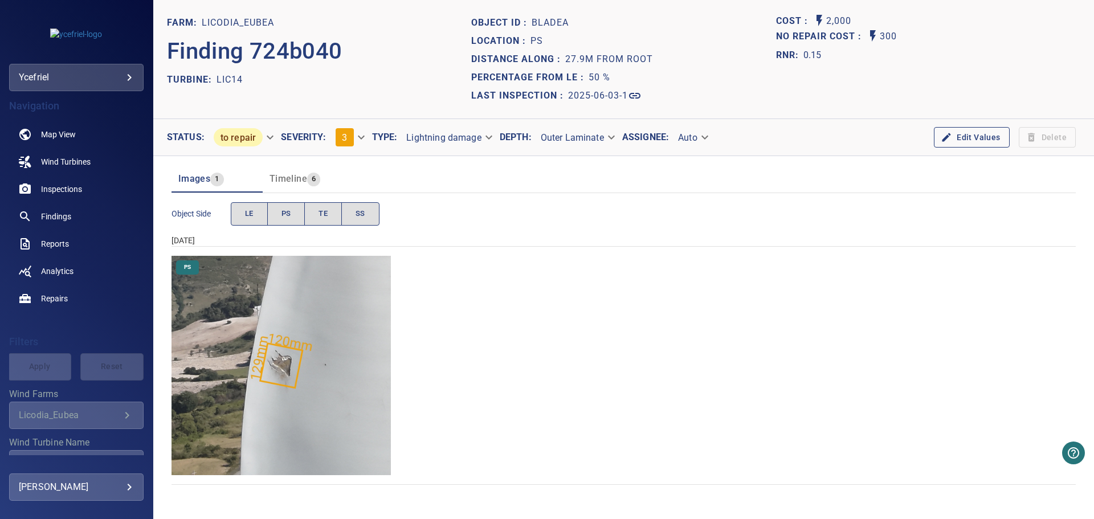
click at [359, 391] on img "Licodia_Eubea/LIC14/2025-06-03-1/2025-06-03-3/image15wp19.jpg" at bounding box center [280, 365] width 219 height 219
